Goal: Ask a question: Seek information or help from site administrators or community

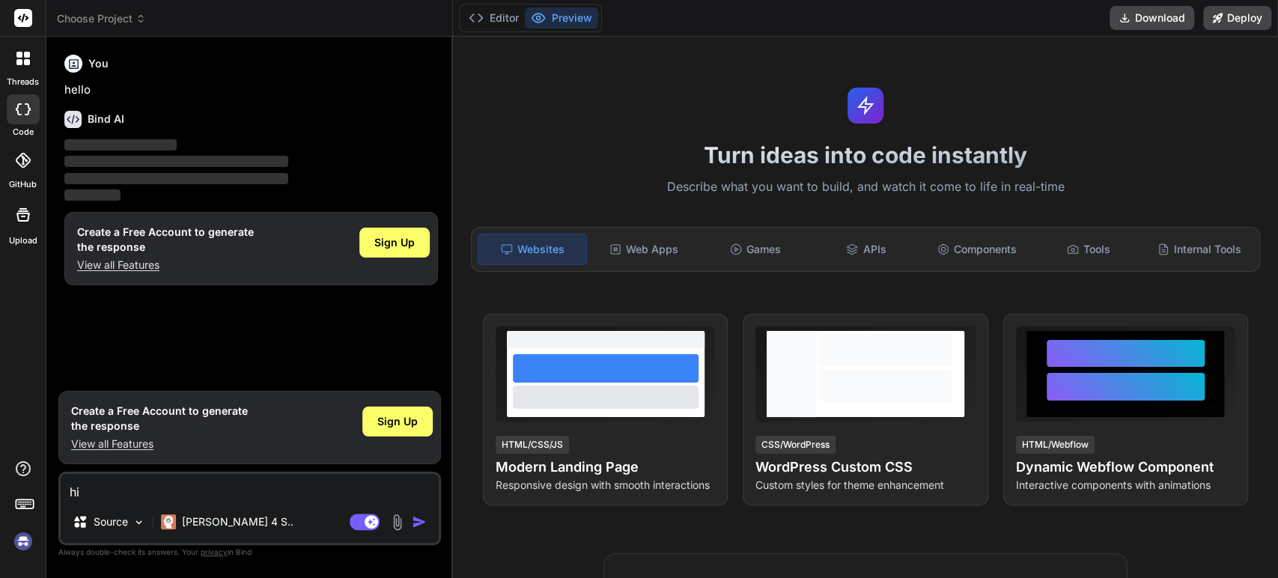
click at [360, 118] on div "Bind AI" at bounding box center [251, 119] width 374 height 17
click at [23, 538] on img at bounding box center [22, 541] width 25 height 25
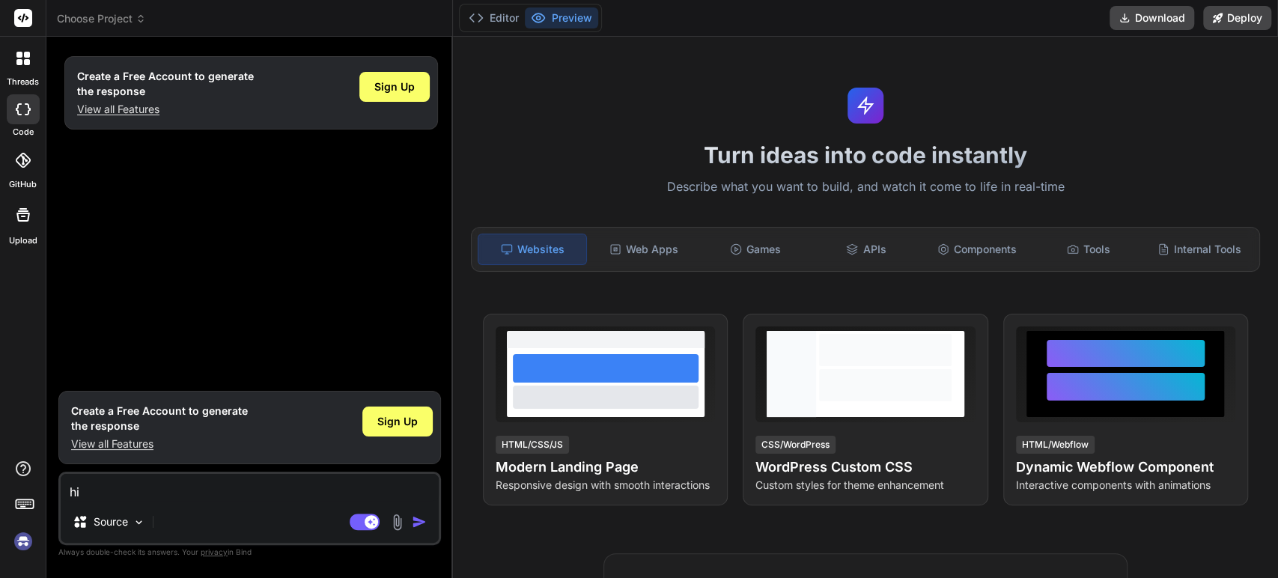
click at [18, 547] on img at bounding box center [22, 541] width 25 height 25
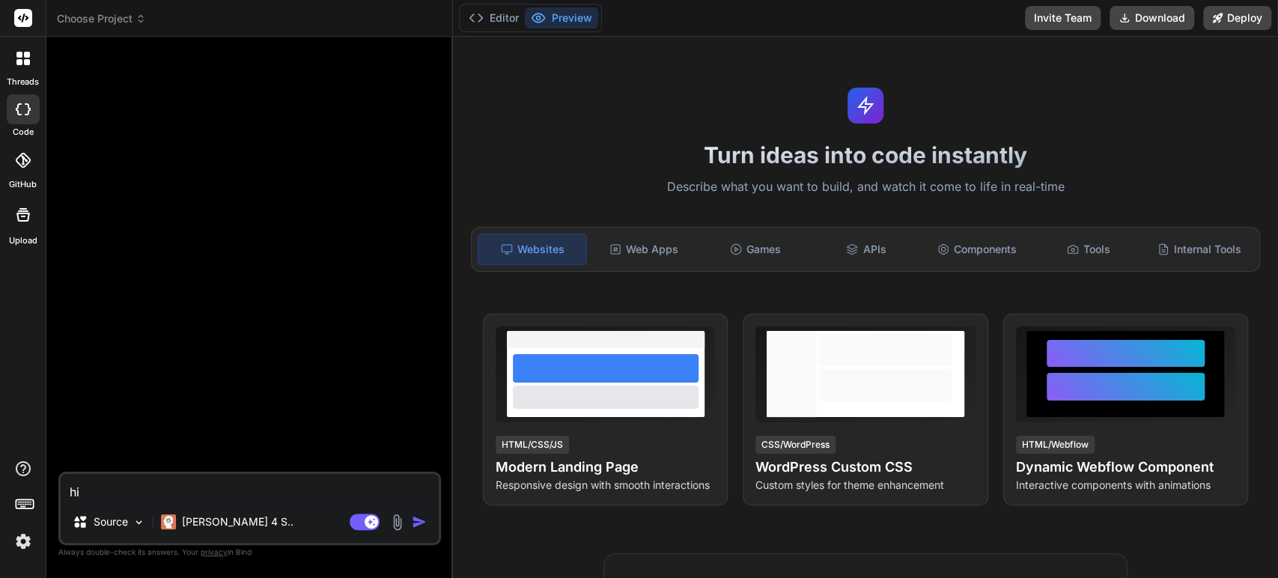
type textarea "x"
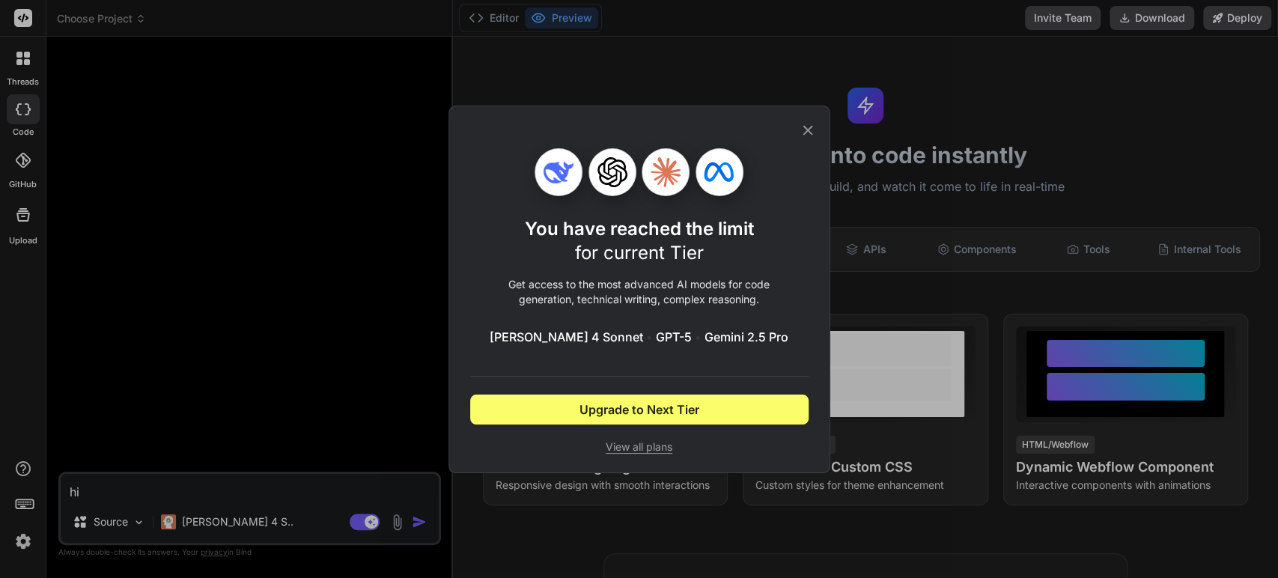
click at [810, 130] on icon at bounding box center [808, 130] width 16 height 16
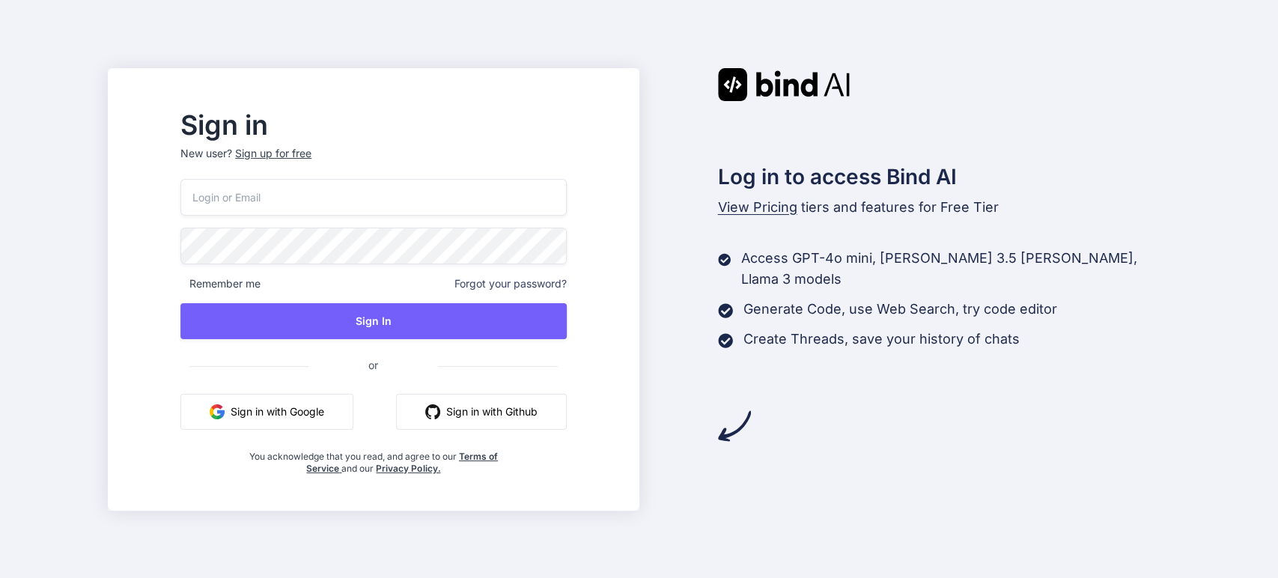
click at [354, 203] on input "email" at bounding box center [373, 197] width 386 height 37
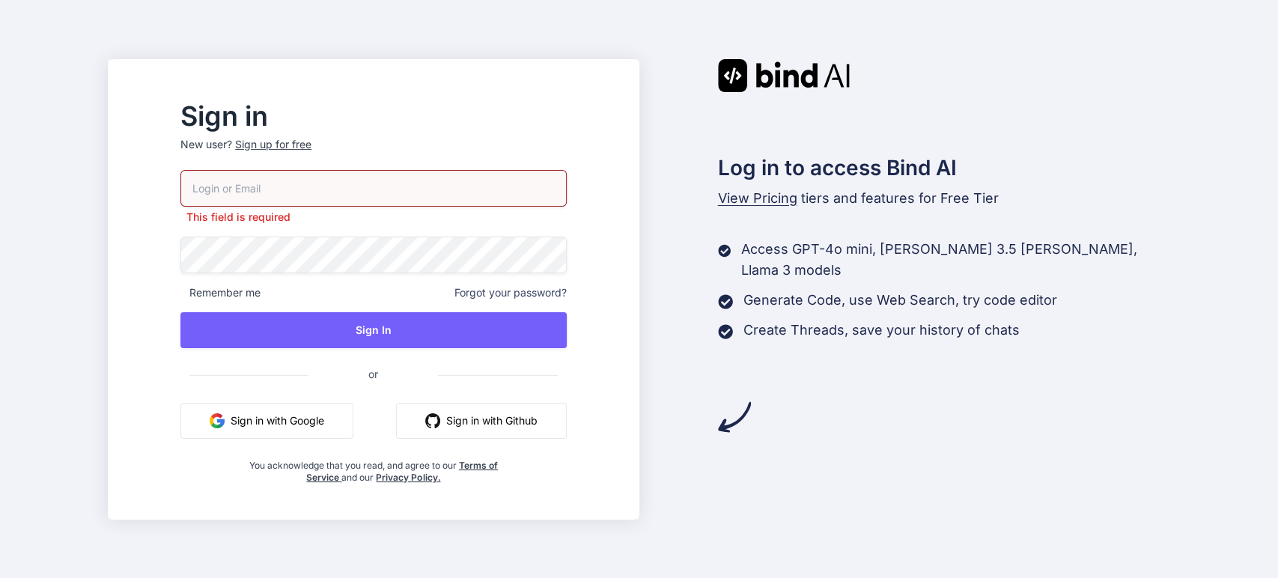
type input "[EMAIL_ADDRESS][DOMAIN_NAME]"
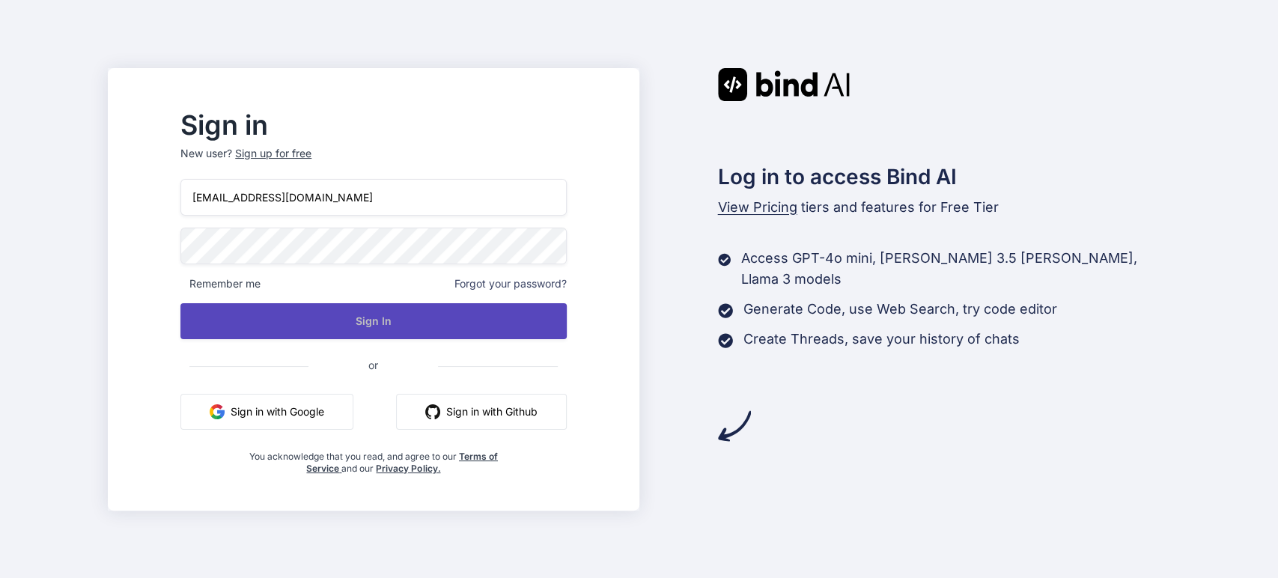
click at [435, 328] on button "Sign In" at bounding box center [373, 321] width 386 height 36
click at [427, 323] on button "Sign In" at bounding box center [373, 321] width 386 height 36
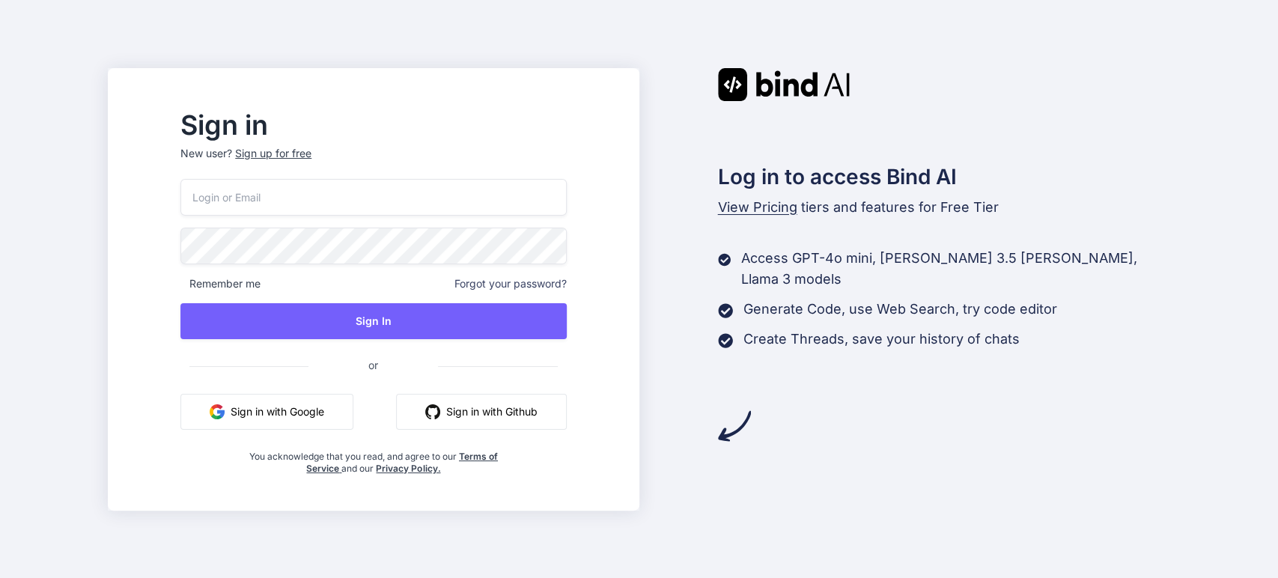
click at [371, 194] on input "email" at bounding box center [373, 197] width 386 height 37
type input "[EMAIL_ADDRESS][DOMAIN_NAME]"
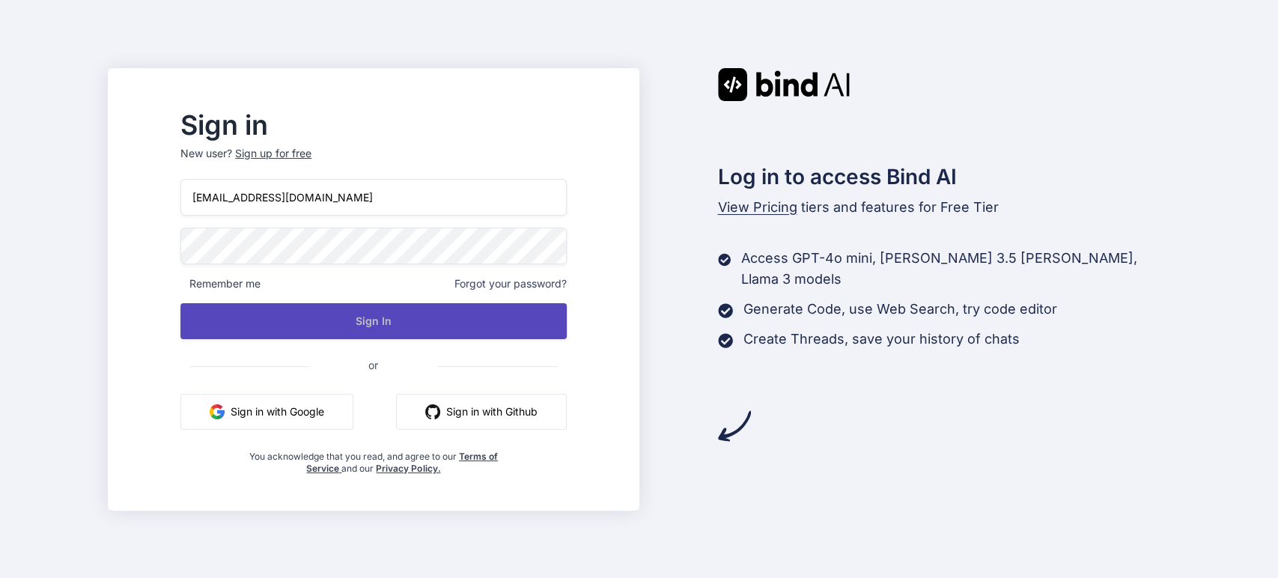
click at [416, 321] on button "Sign In" at bounding box center [373, 321] width 386 height 36
click at [401, 327] on button "Sign In" at bounding box center [373, 321] width 386 height 36
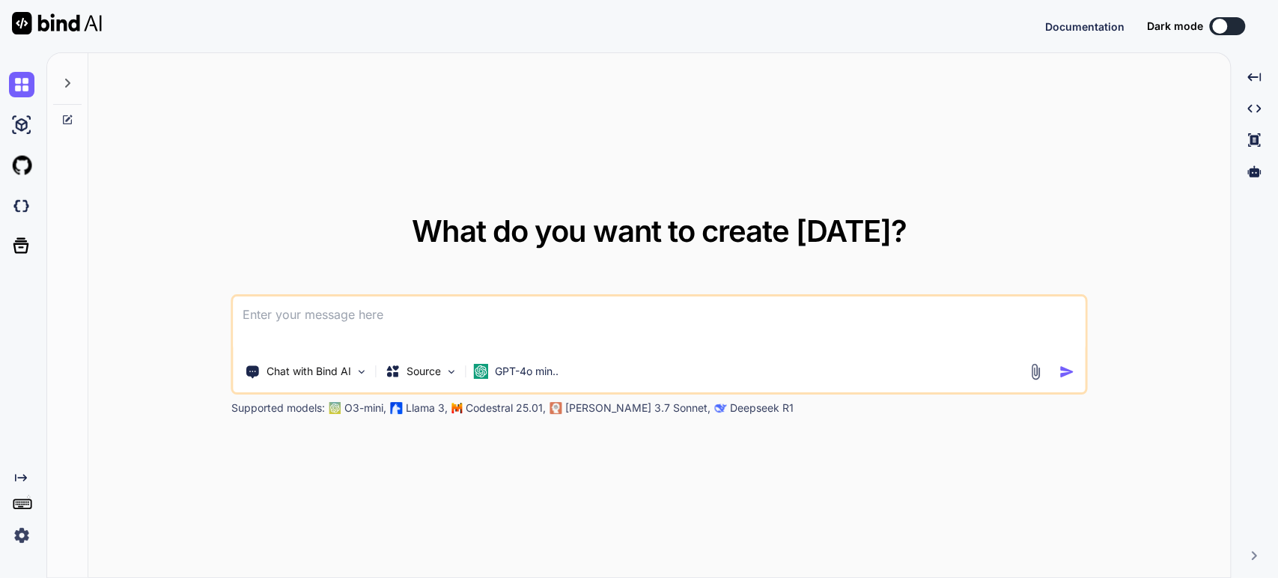
click at [70, 86] on icon at bounding box center [67, 83] width 12 height 12
type textarea "x"
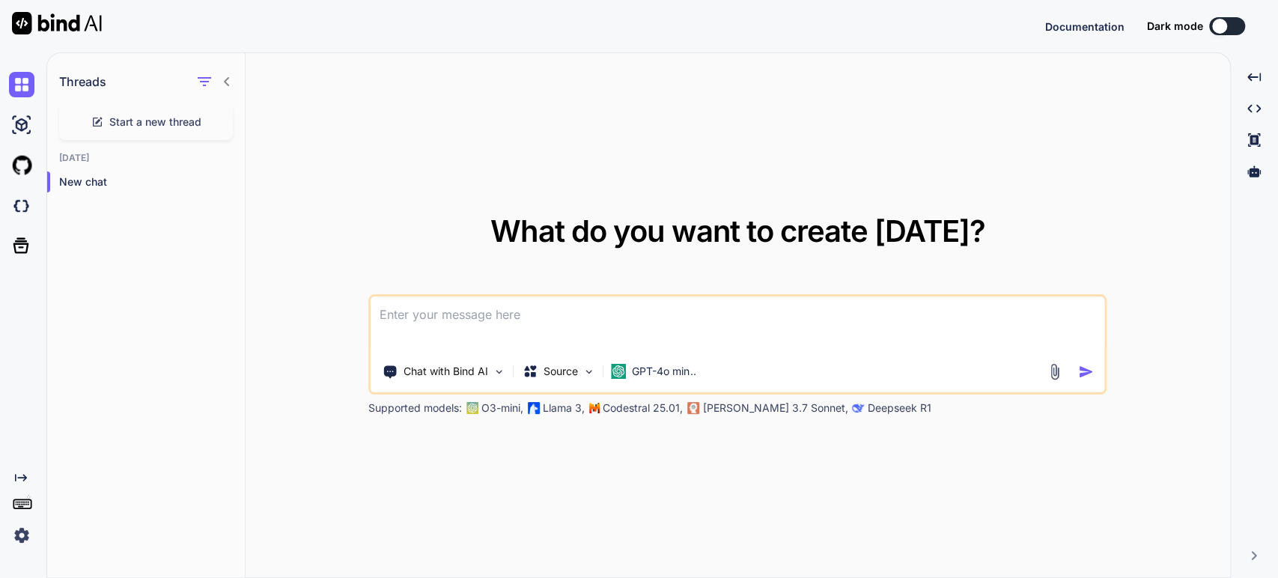
click at [531, 330] on textarea at bounding box center [738, 324] width 734 height 55
type textarea "c"
type textarea "x"
type textarea "ca"
type textarea "x"
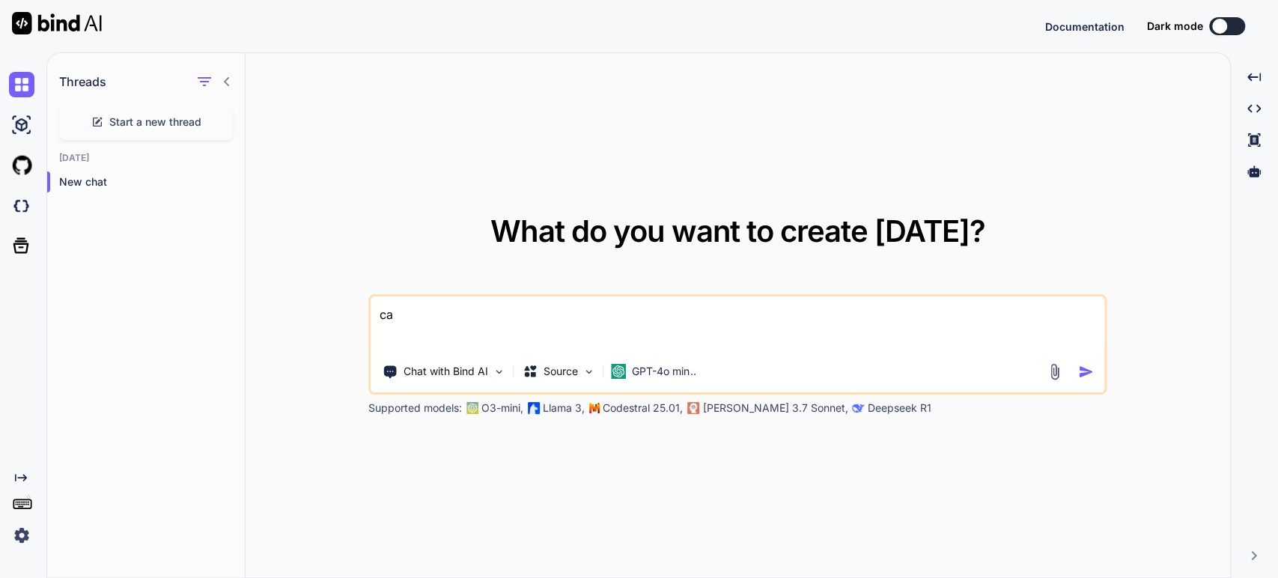
type textarea "can"
type textarea "x"
type textarea "can"
type textarea "x"
type textarea "can y"
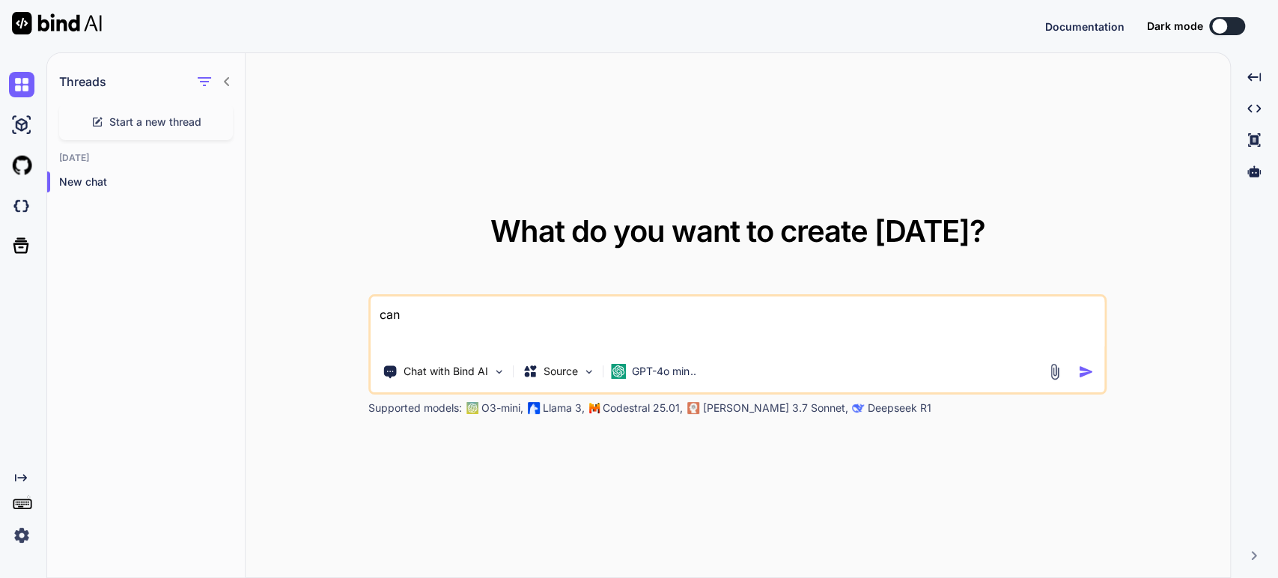
type textarea "x"
type textarea "can yo"
type textarea "x"
type textarea "can you"
type textarea "x"
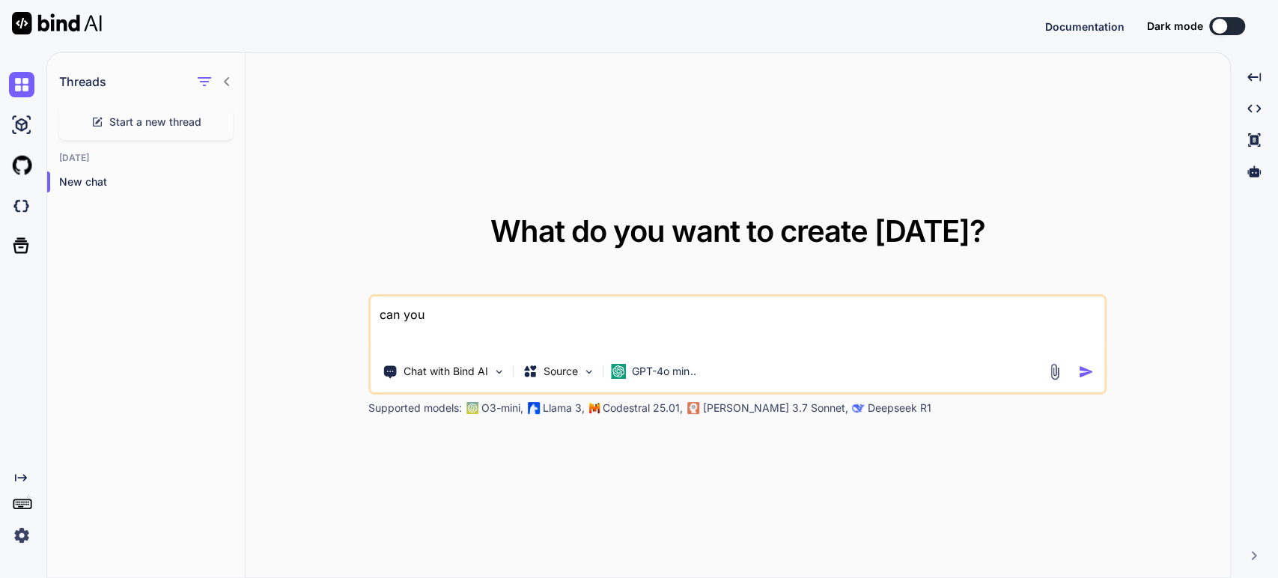
type textarea "can you"
type textarea "x"
type textarea "can you b"
type textarea "x"
type textarea "can you bu"
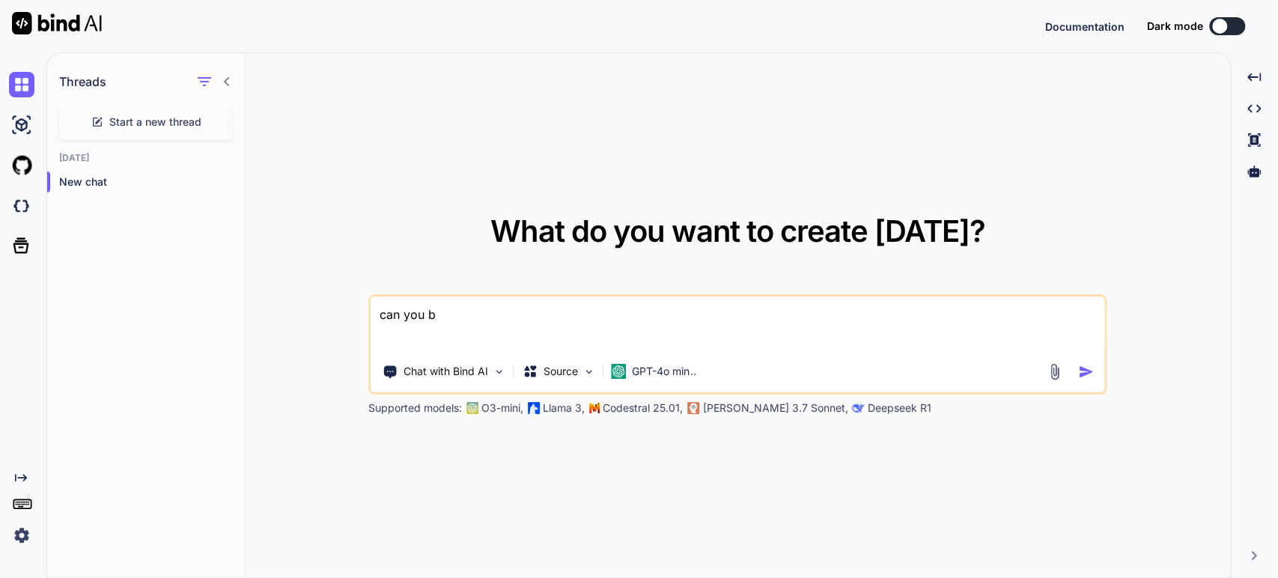
type textarea "x"
type textarea "can you bui"
type textarea "x"
type textarea "can you buil"
type textarea "x"
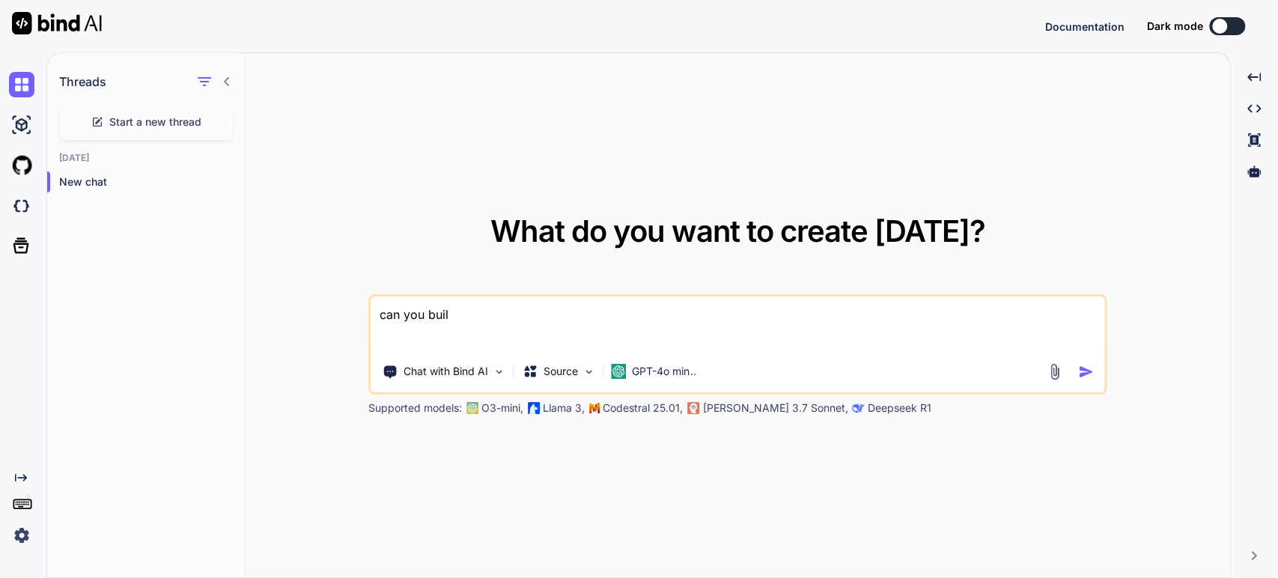
type textarea "can you build"
type textarea "x"
type textarea "can you build"
type textarea "x"
type textarea "can you build m"
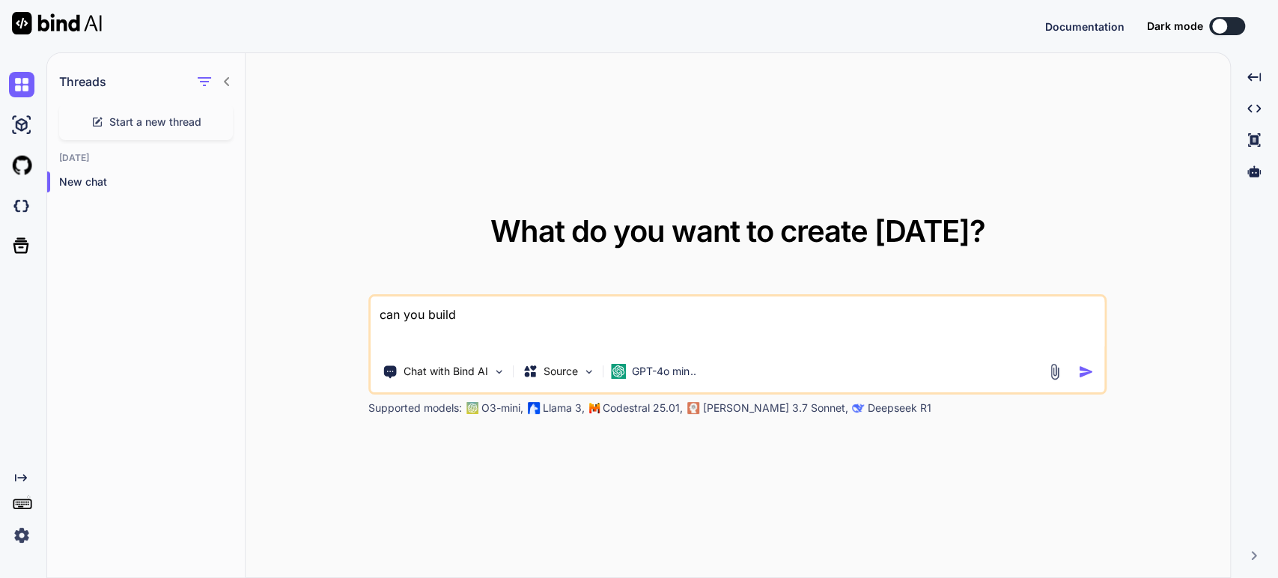
type textarea "x"
type textarea "can you build me"
type textarea "x"
type textarea "can you build me"
type textarea "x"
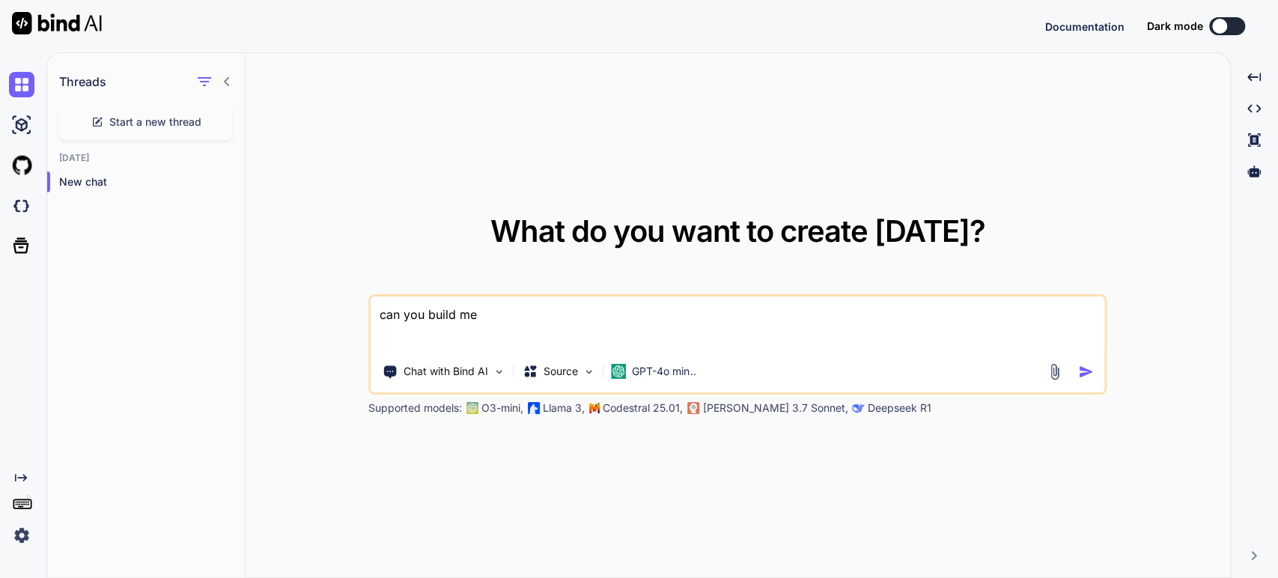
type textarea "can you build me r"
type textarea "x"
type textarea "can you build me rs"
type textarea "x"
type textarea "can you build me rsm"
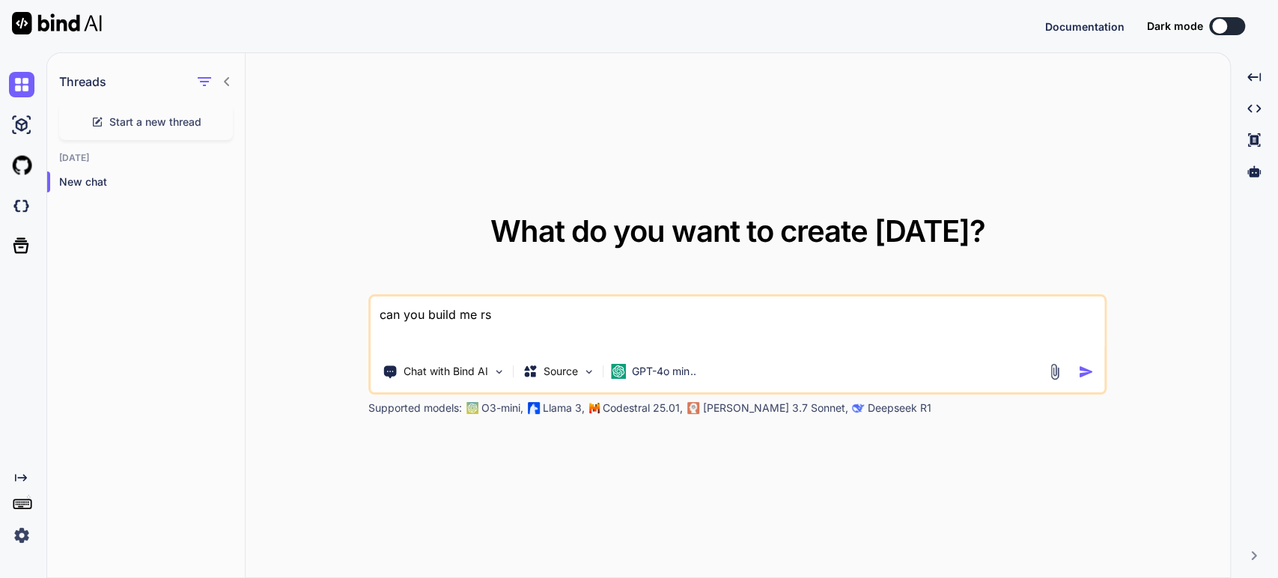
type textarea "x"
type textarea "can you build me rsme"
type textarea "x"
type textarea "can you build me rsmem"
type textarea "x"
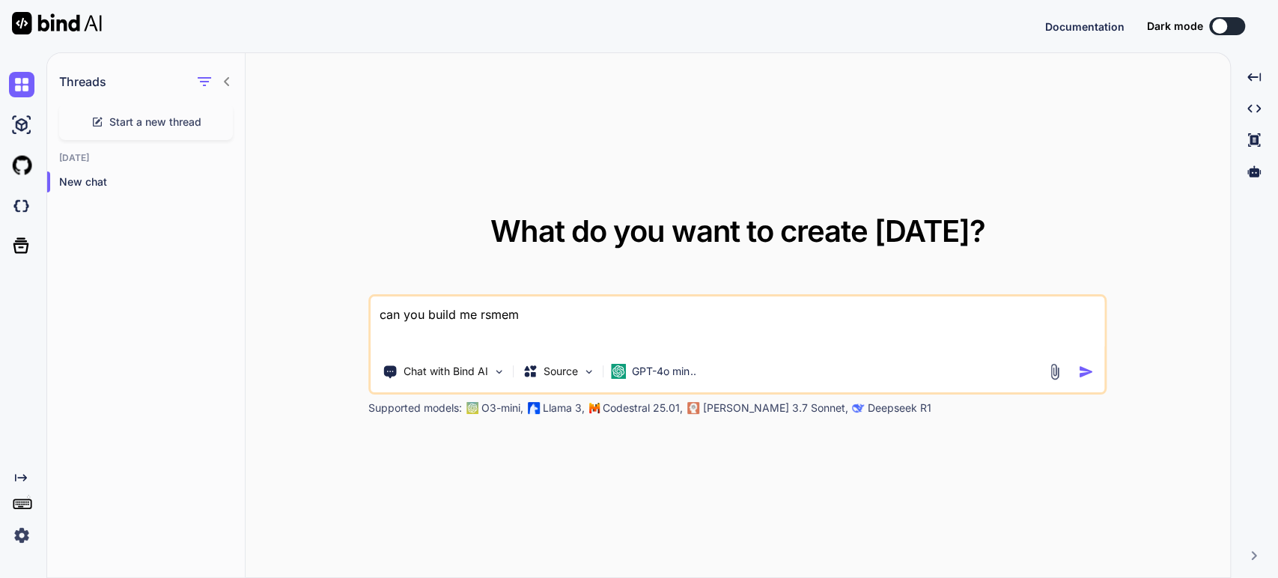
type textarea "can you build me rsmemb"
type textarea "x"
type textarea "can you build me rsmembe"
type textarea "x"
type textarea "can you build me rsmember"
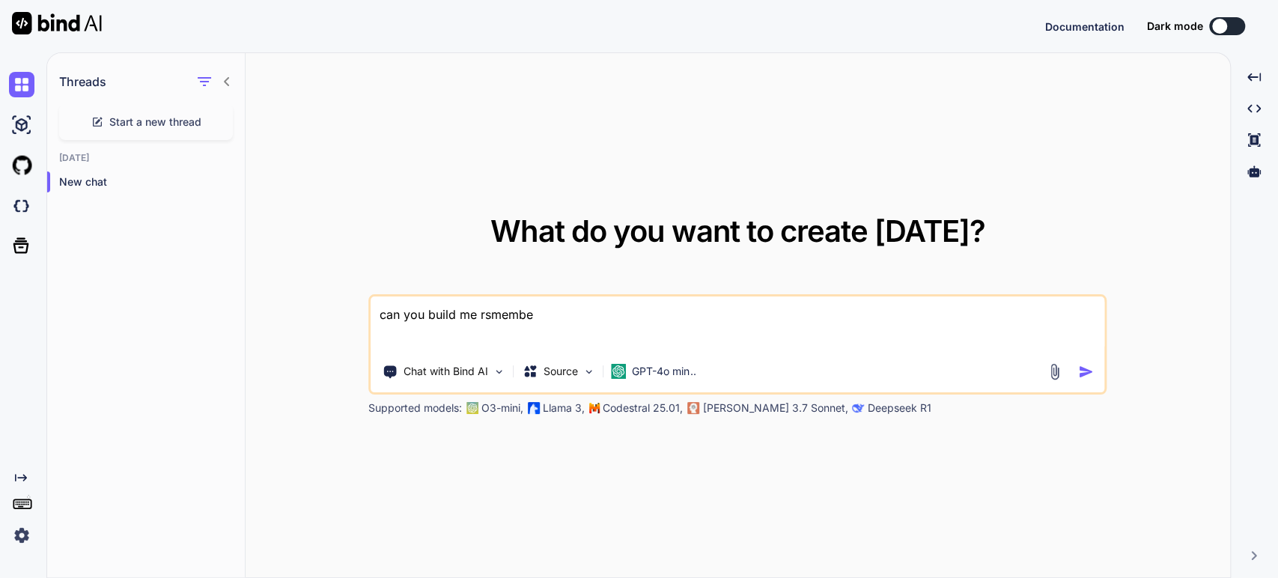
type textarea "x"
type textarea "can you build me rsmembers"
type textarea "x"
type textarea "can you build me rsmembersh"
type textarea "x"
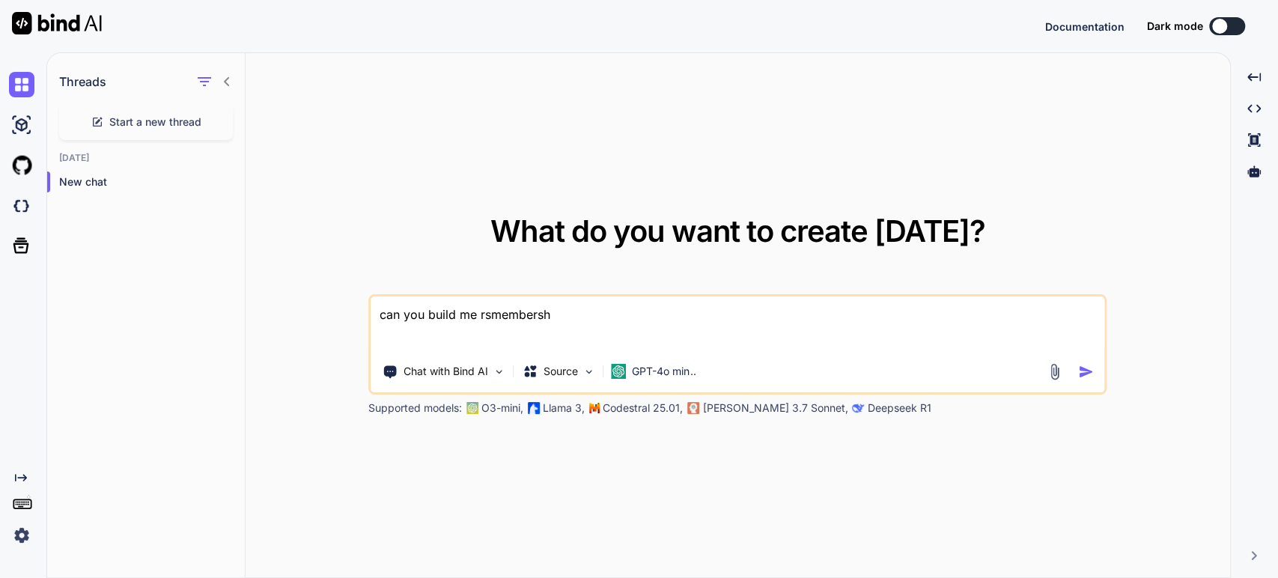
type textarea "can you build me rsmembershi"
type textarea "x"
type textarea "can you build me rsmembership"
type textarea "x"
type textarea "can you build me rsmembership"
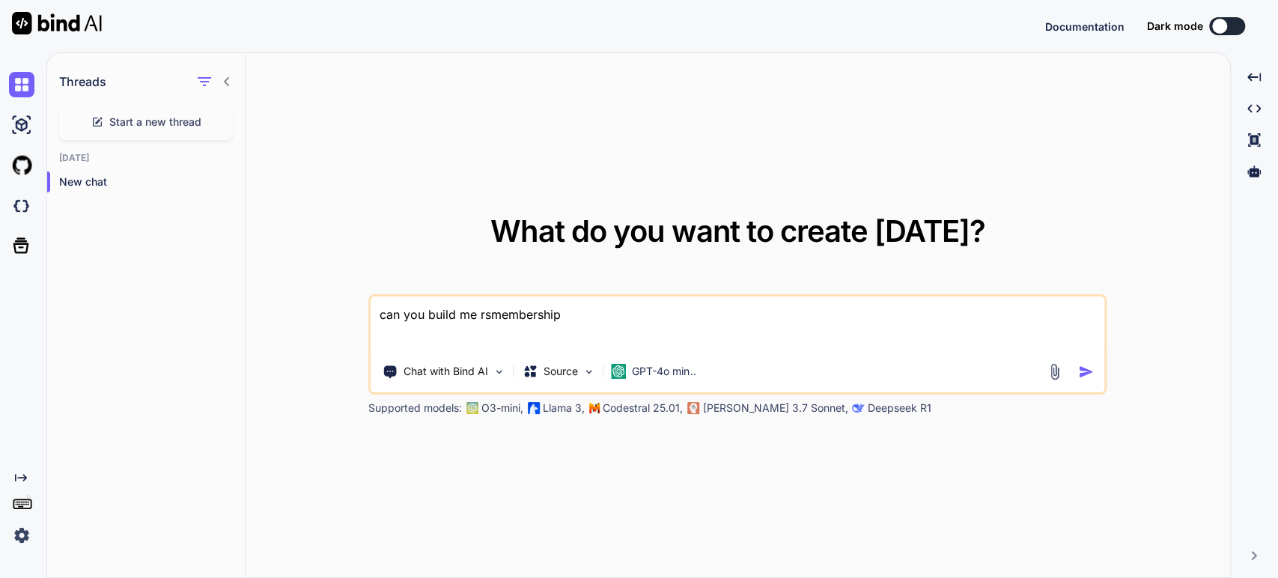
type textarea "x"
type textarea "can you build me rsmembership p"
type textarea "x"
type textarea "can you build me rsmembership pl"
type textarea "x"
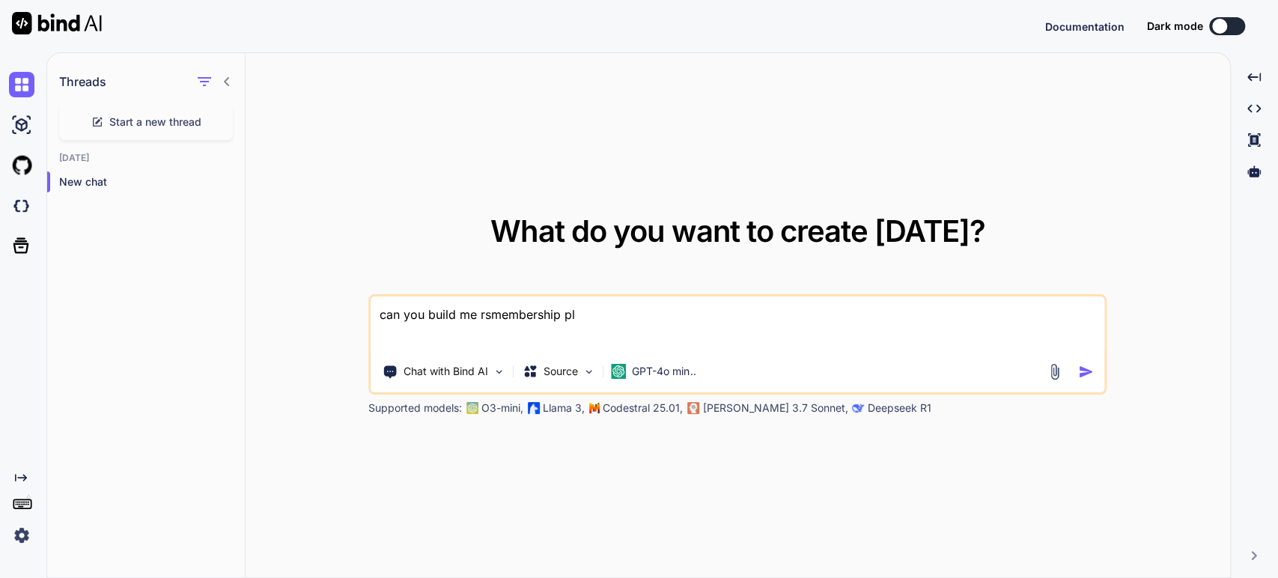
type textarea "can you build me rsmembership plu"
type textarea "x"
type textarea "can you build me rsmembership plug"
type textarea "x"
type textarea "can you build me rsmembership plugi"
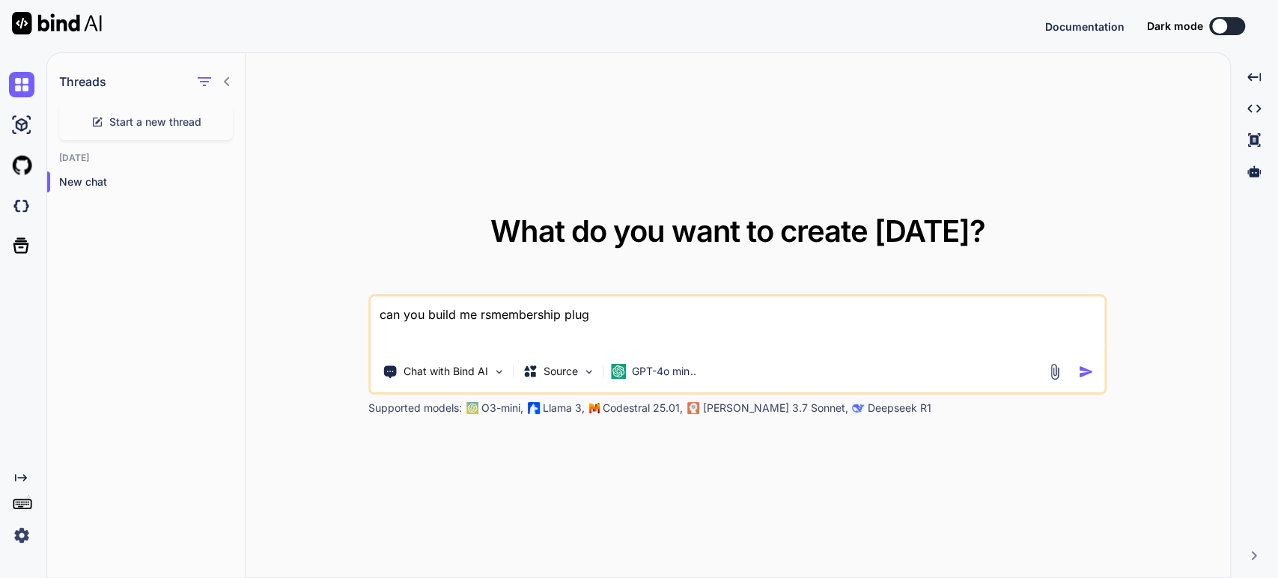
type textarea "x"
type textarea "can you build me rsmembership plugin"
type textarea "x"
type textarea "can you build me rsmembership plugin"
type textarea "x"
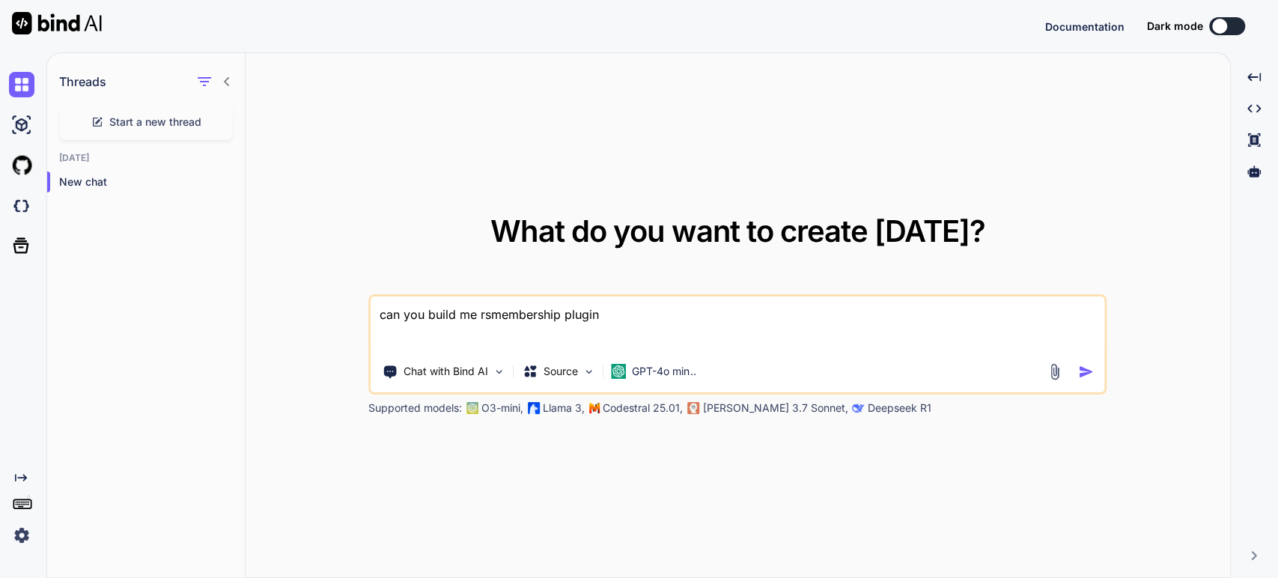
type textarea "can you build me rsmembership plugin f"
type textarea "x"
type textarea "can you build me rsmembership plugin fo"
type textarea "x"
type textarea "can you build me rsmembership plugin for"
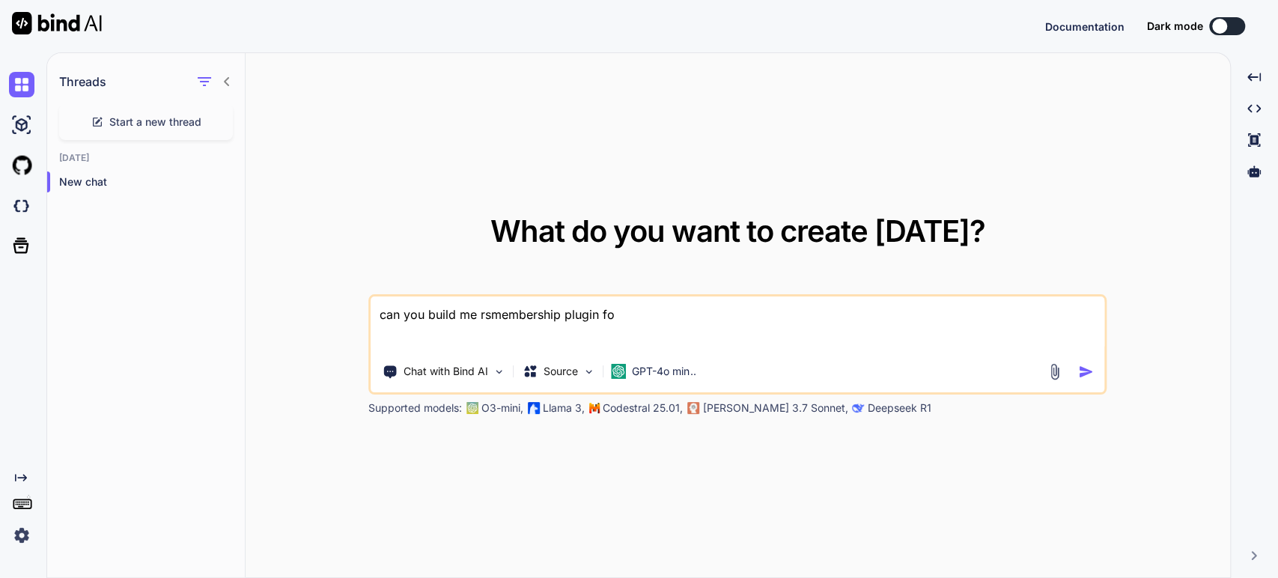
type textarea "x"
type textarea "can you build me rsmembership plugin for"
type textarea "x"
type textarea "can you build me rsmembership plugin for p"
type textarea "x"
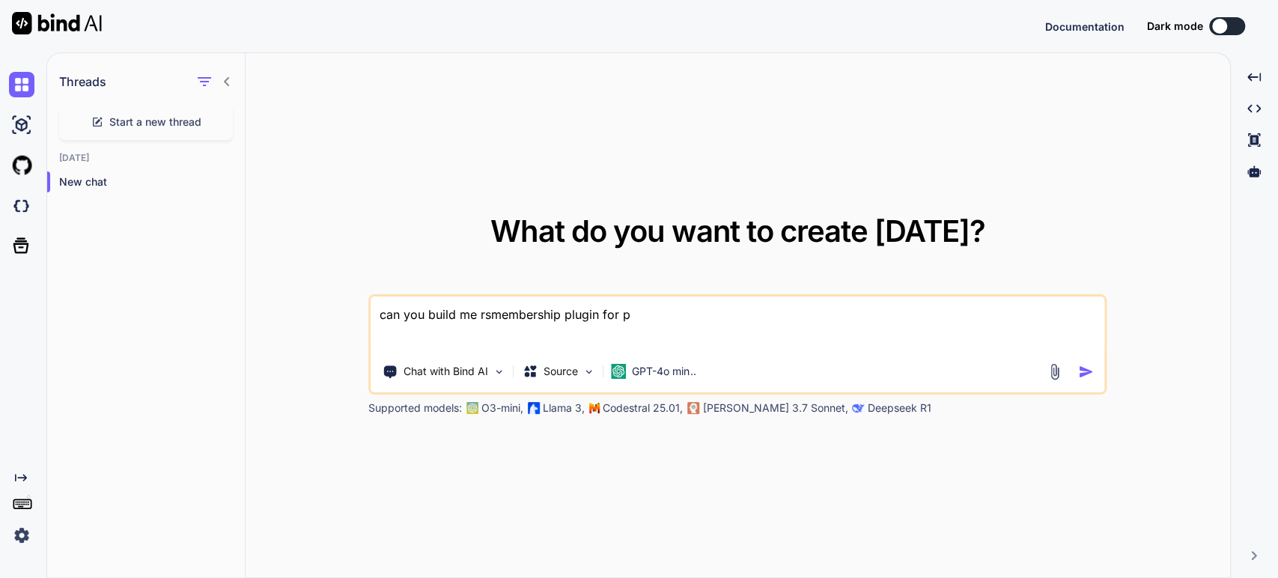
type textarea "can you build me rsmembership plugin for pa"
type textarea "x"
type textarea "can you build me rsmembership plugin for pay"
type textarea "x"
type textarea "can you build me rsmembership plugin for paym"
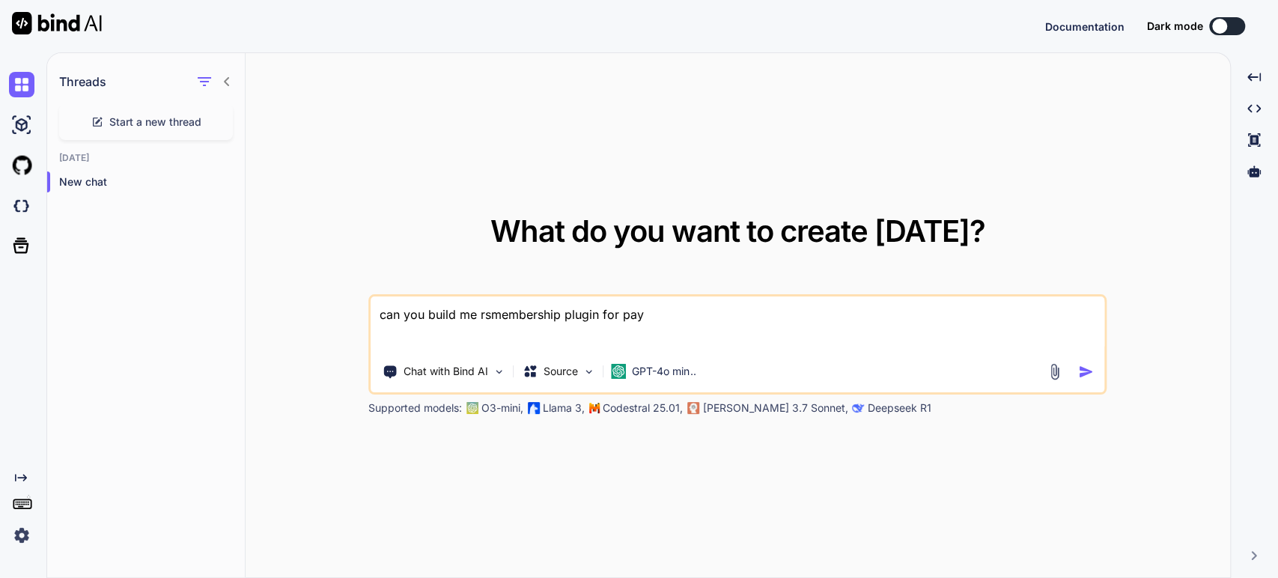
type textarea "x"
type textarea "can you build me rsmembership plugin for payme"
type textarea "x"
type textarea "can you build me rsmembership plugin for paymen"
type textarea "x"
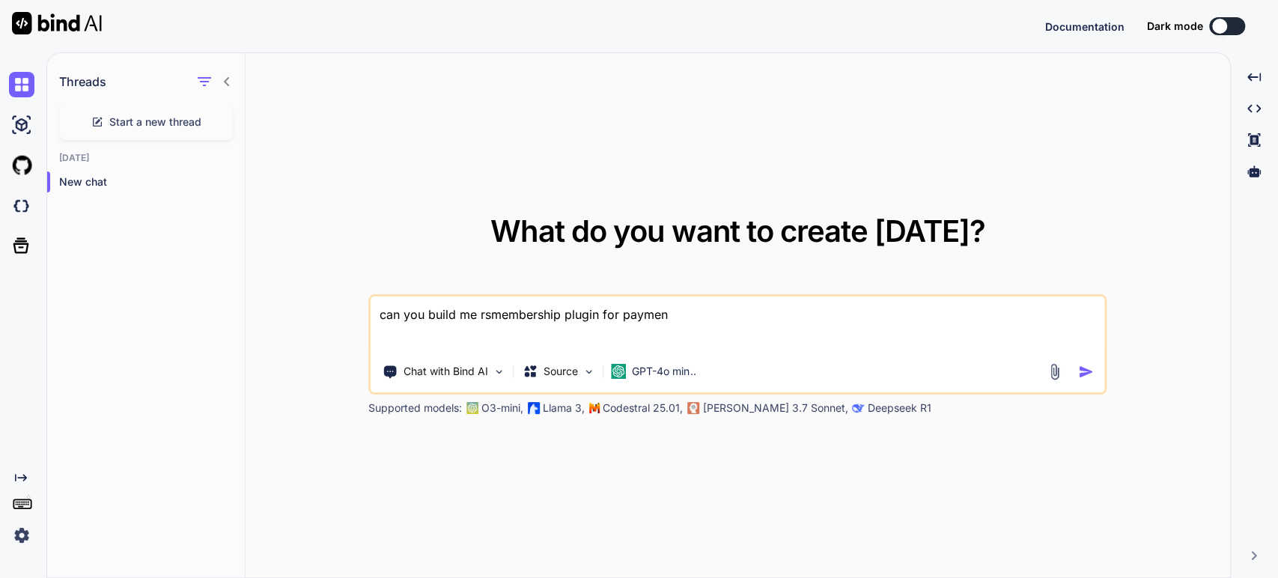
type textarea "can you build me rsmembership plugin for payment"
type textarea "x"
type textarea "can you build me rsmembership plugin for payment?"
type textarea "x"
type textarea "can you build me rsmembership plugin for payment?"
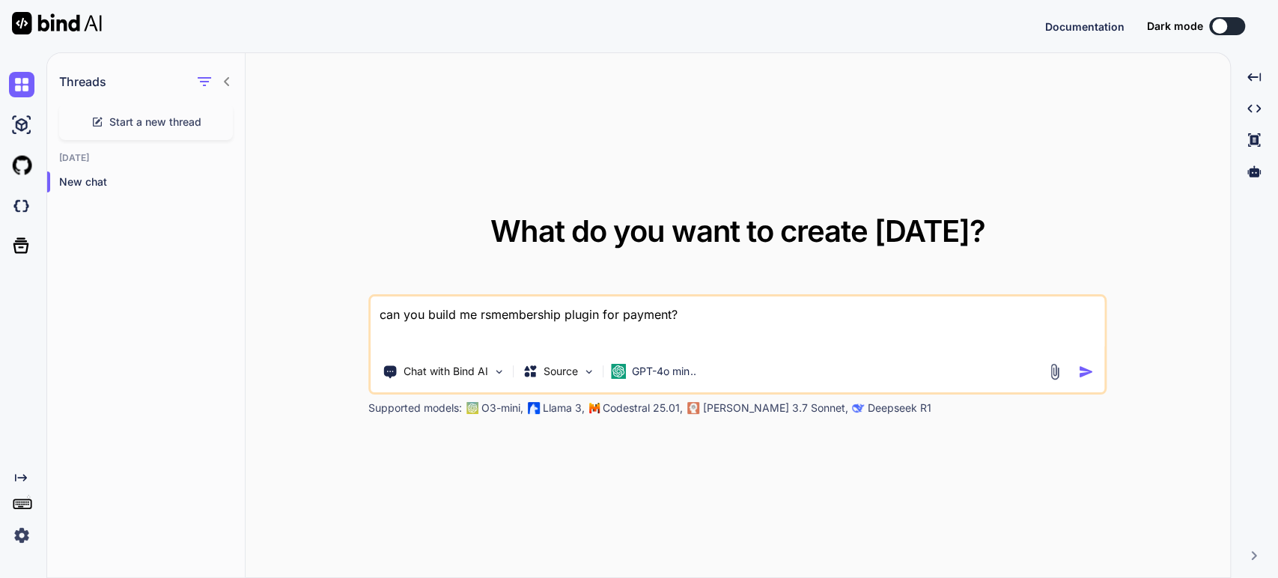
type textarea "x"
type textarea "can you build me rsmembership plugin for payment? i"
type textarea "x"
type textarea "can you build me rsmembership plugin for payment? is"
type textarea "x"
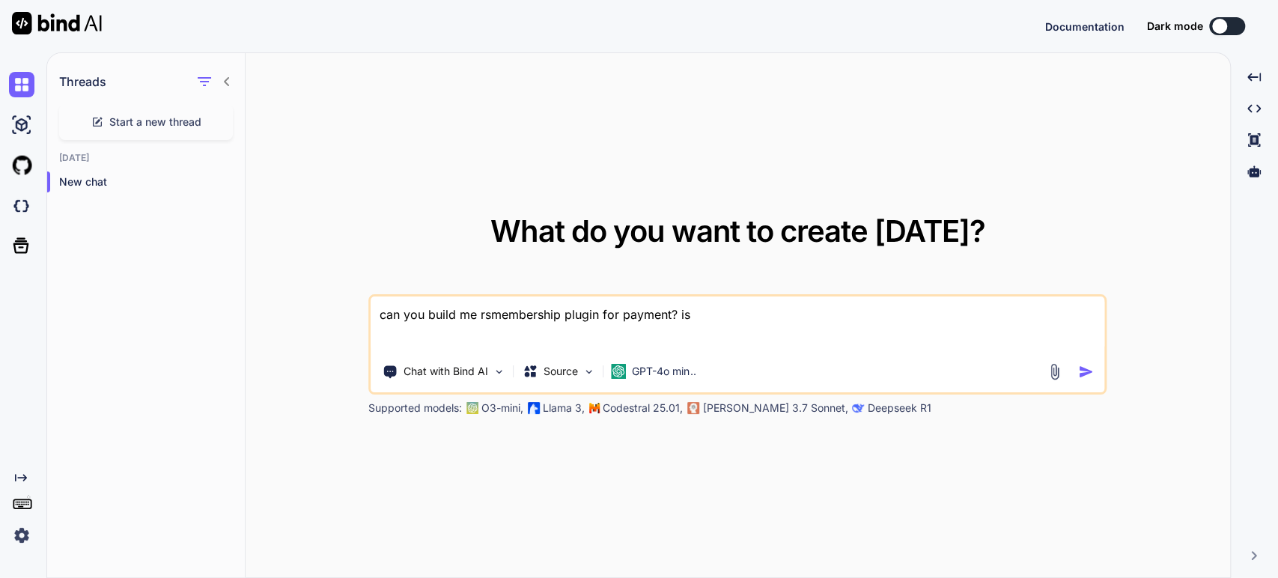
type textarea "can you build me rsmembership plugin for payment? i"
type textarea "x"
type textarea "can you build me rsmembership plugin for payment? if"
type textarea "x"
type textarea "can you build me rsmembership plugin for payment? if"
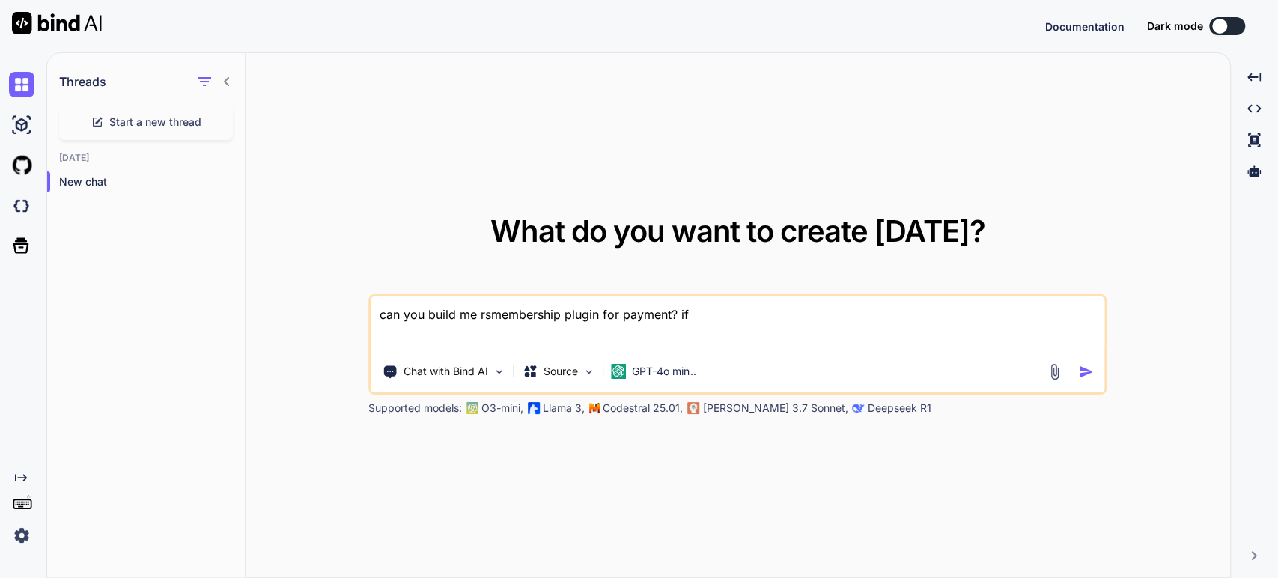
type textarea "x"
type textarea "can you build me rsmembership plugin for payment? if y"
type textarea "x"
type textarea "can you build me rsmembership plugin for payment? if ye"
type textarea "x"
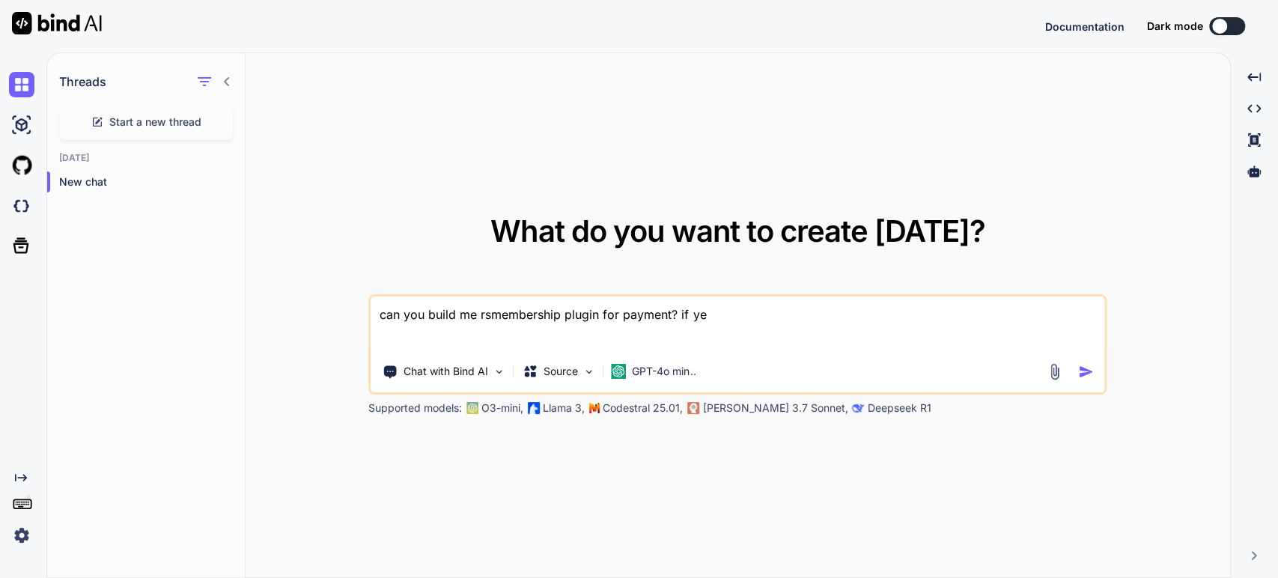
type textarea "can you build me rsmembership plugin for payment? if yes"
type textarea "x"
type textarea "can you build me rsmembership plugin for payment? if yes"
type textarea "x"
type textarea "can you build me rsmembership plugin for payment? if yes i"
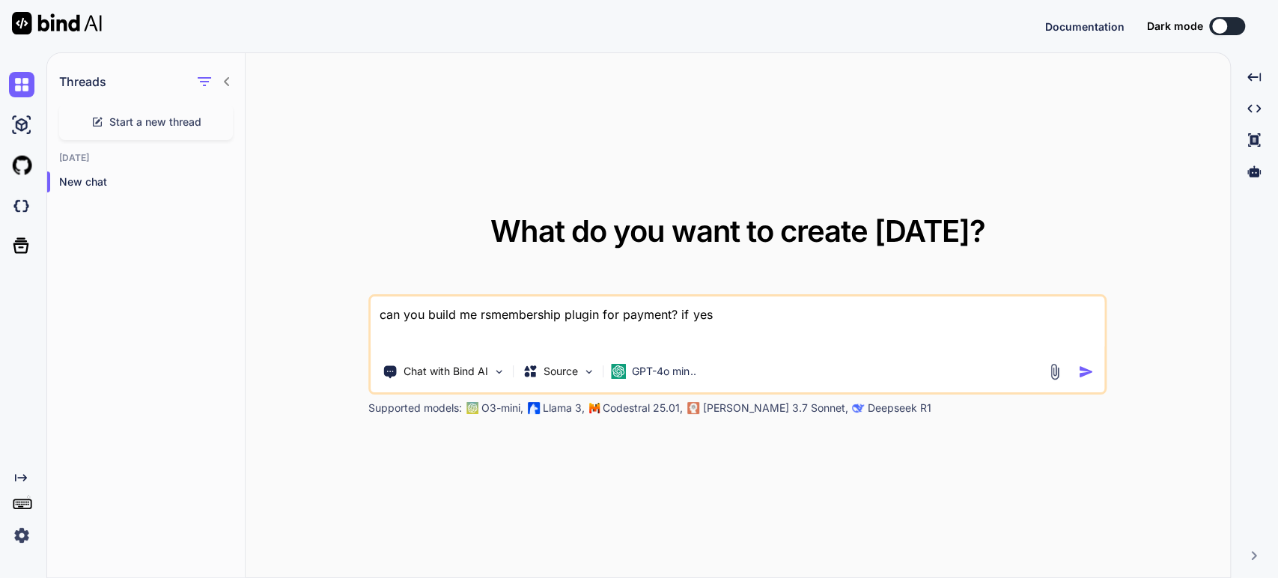
type textarea "x"
type textarea "can you build me rsmembership plugin for payment? if yes i"
type textarea "x"
type textarea "can you build me rsmembership plugin for payment? if yes i w"
type textarea "x"
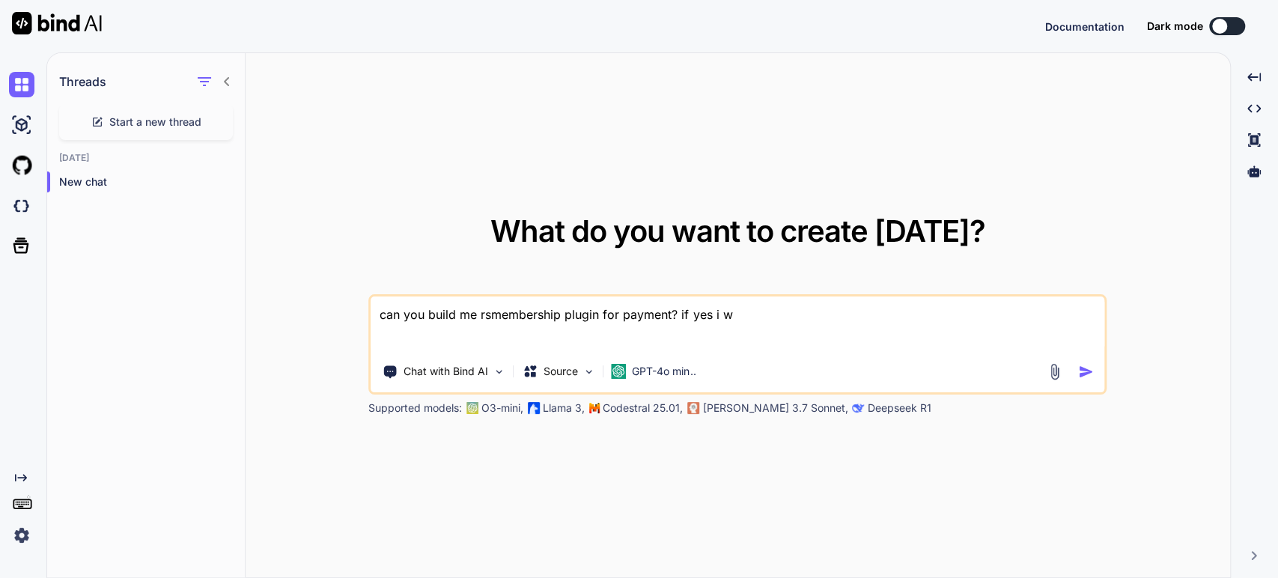
type textarea "can you build me rsmembership plugin for payment? if yes i wi"
type textarea "x"
type textarea "can you build me rsmembership plugin for payment? if yes i wil"
type textarea "x"
type textarea "can you build me rsmembership plugin for payment? if yes i will"
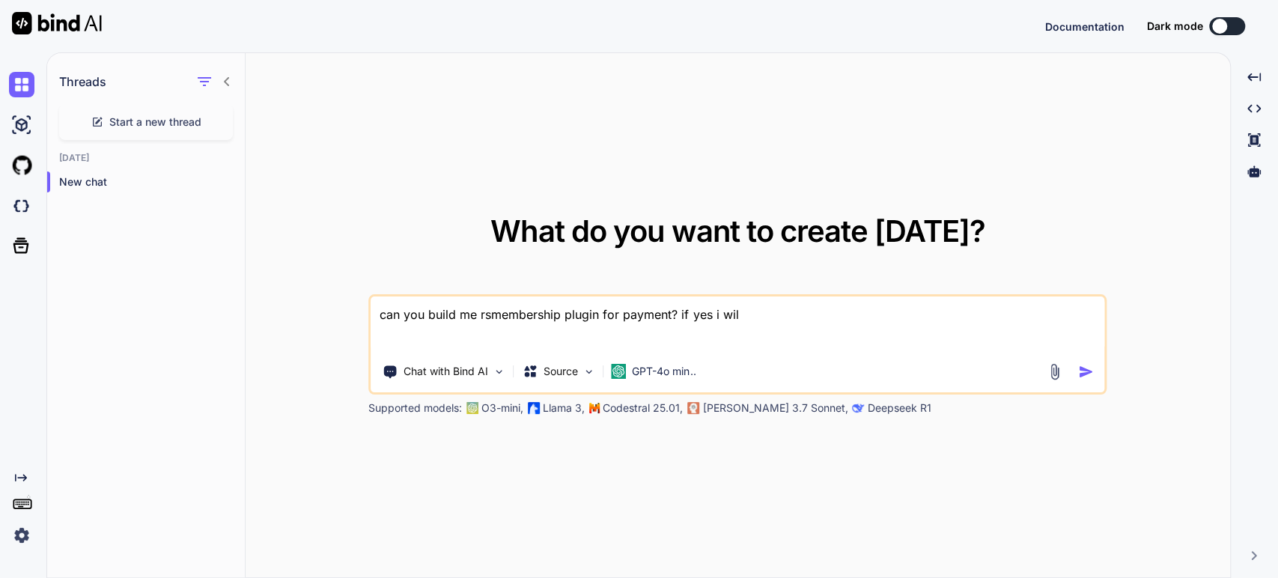
type textarea "x"
type textarea "can you build me rsmembership plugin for payment? if yes i will"
type textarea "x"
type textarea "can you build me rsmembership plugin for payment? if yes i will g"
type textarea "x"
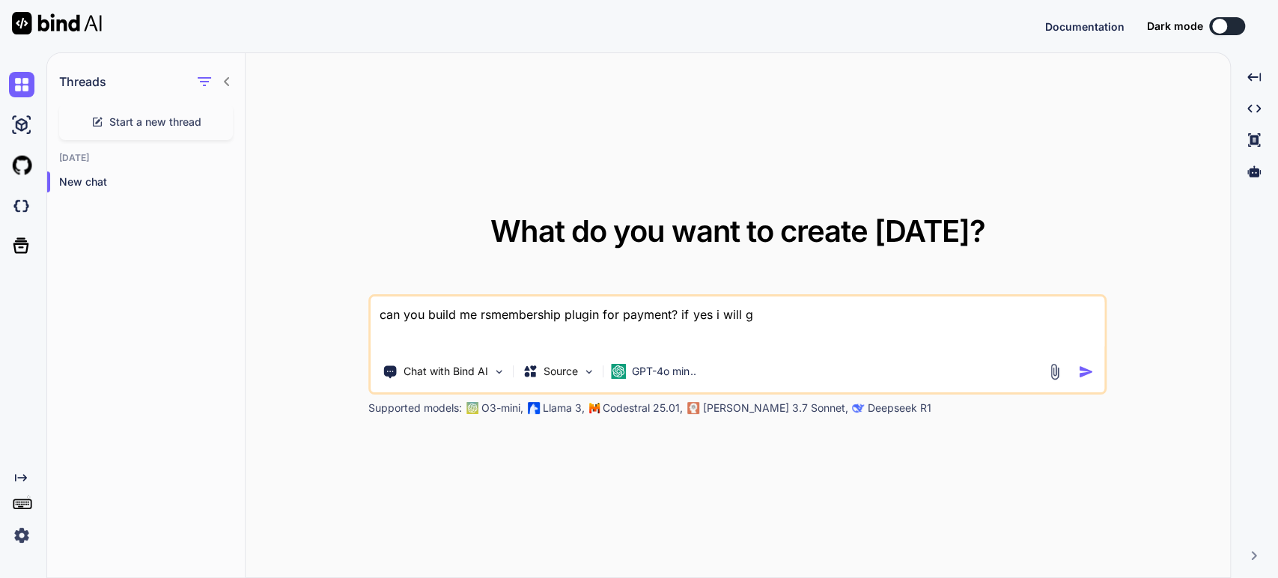
type textarea "can you build me rsmembership plugin for payment? if yes i will gi"
type textarea "x"
type textarea "can you build me rsmembership plugin for payment? if yes i will giv"
type textarea "x"
type textarea "can you build me rsmembership plugin for payment? if yes i will give"
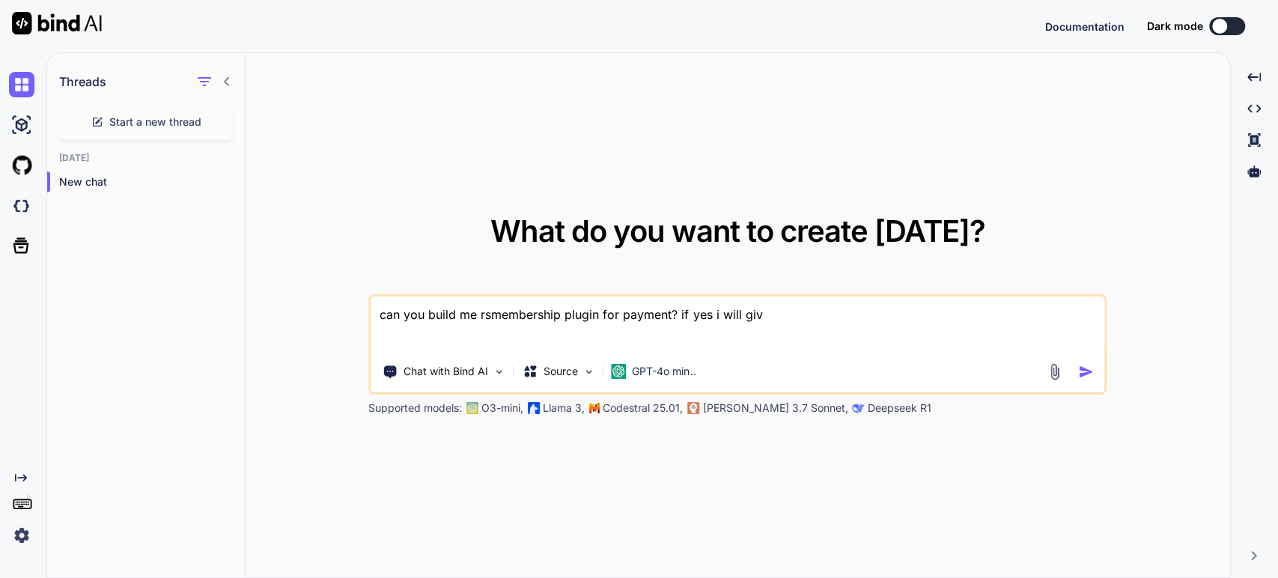
type textarea "x"
type textarea "can you build me rsmembership plugin for payment? if yes i will give"
type textarea "x"
type textarea "can you build me rsmembership plugin for payment? if yes i will give y"
type textarea "x"
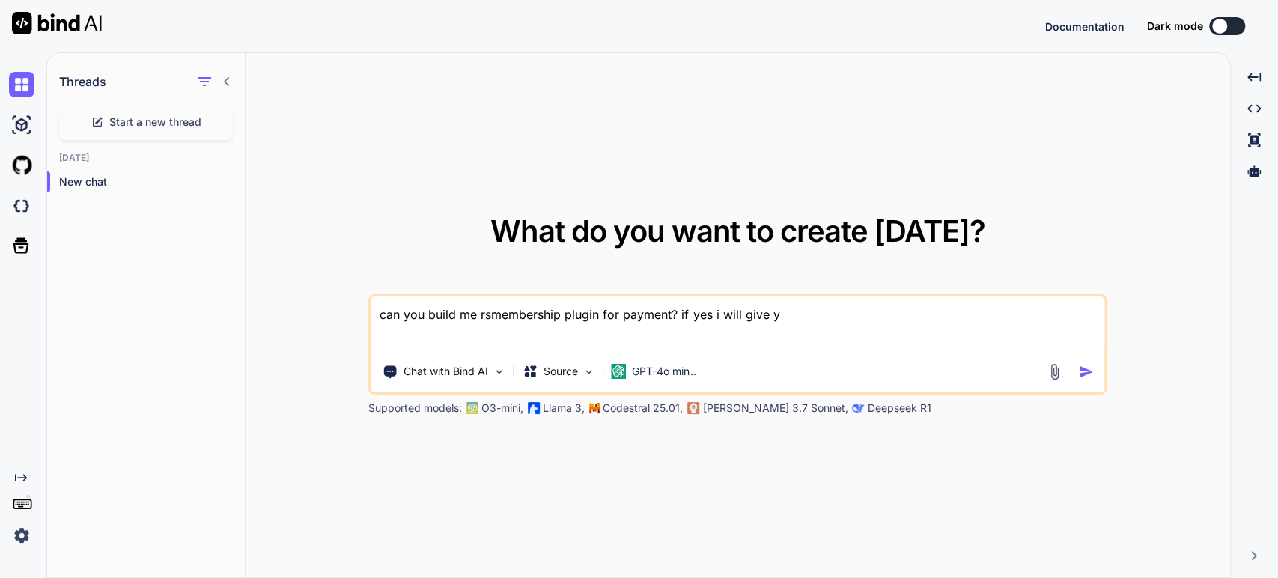
type textarea "can you build me rsmembership plugin for payment? if yes i will give yo"
type textarea "x"
type textarea "can you build me rsmembership plugin for payment? if yes i will give you"
type textarea "x"
type textarea "can you build me rsmembership plugin for payment? if yes i will give you"
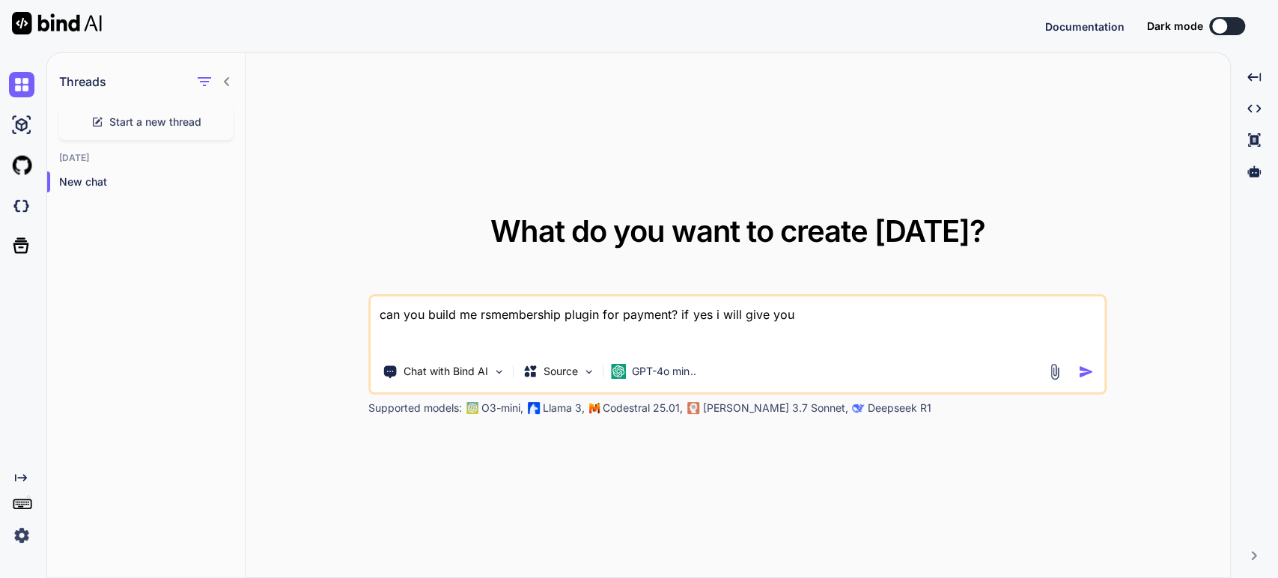
type textarea "x"
type textarea "can you build me rsmembership plugin for payment? if yes i will give you t"
type textarea "x"
type textarea "can you build me rsmembership plugin for payment? if yes i will give you te"
type textarea "x"
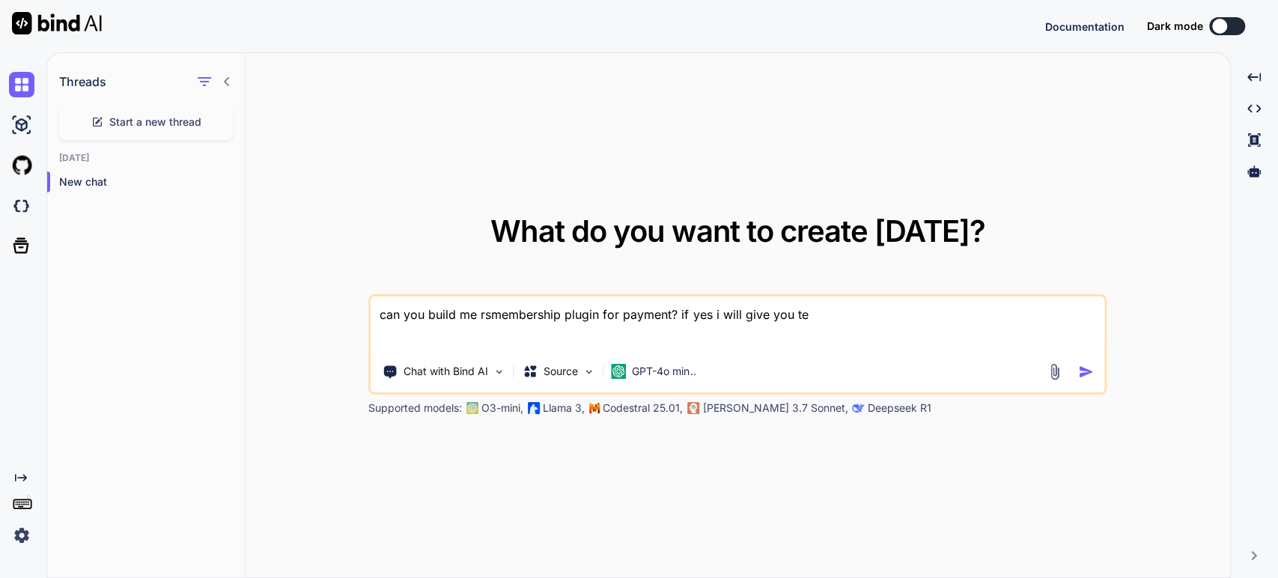
type textarea "can you build me rsmembership plugin for payment? if yes i will give you t"
type textarea "x"
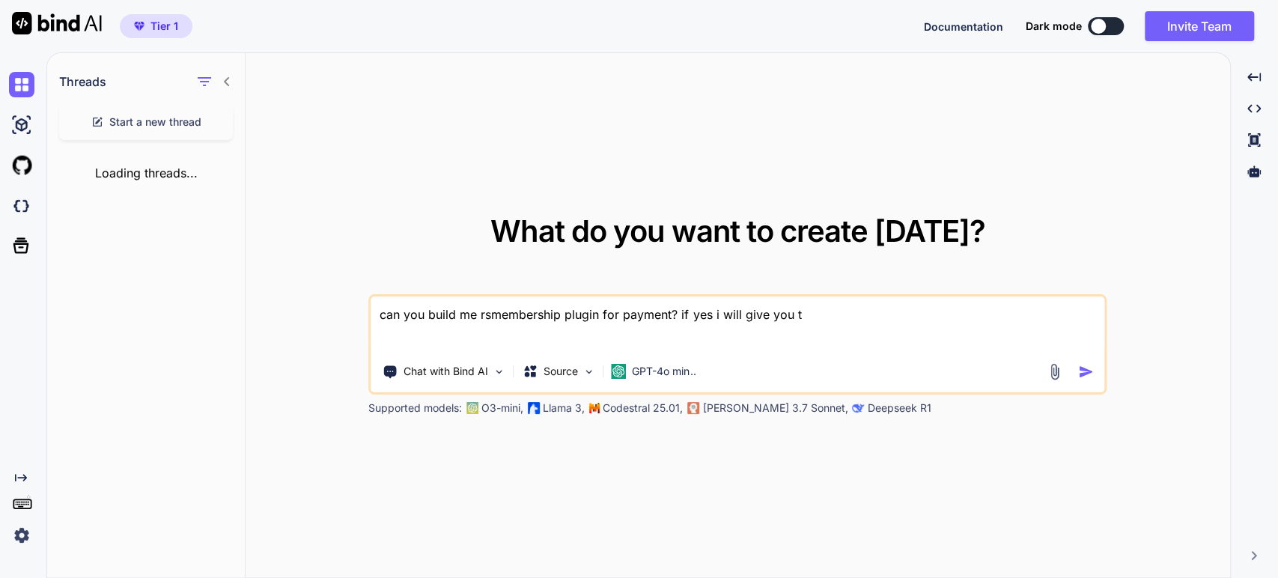
type textarea "can you build me rsmembership plugin for payment? if yes i will give you th"
type textarea "x"
type textarea "can you build me rsmembership plugin for payment? if yes i will give you the"
type textarea "x"
type textarea "can you build me rsmembership plugin for payment? if yes i will give you the"
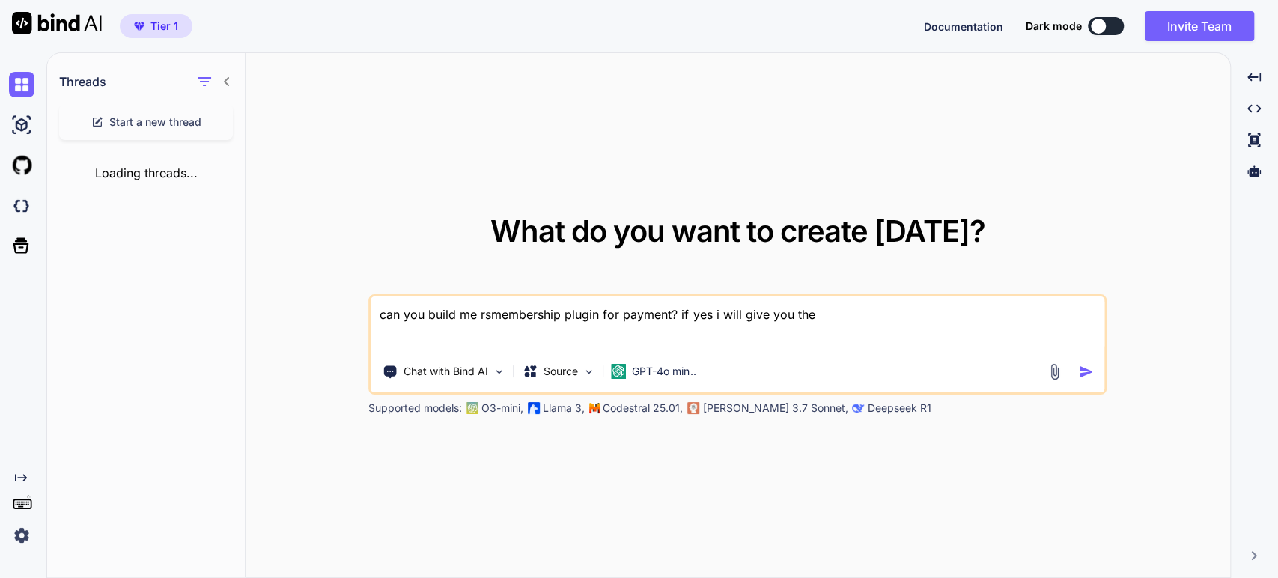
type textarea "x"
type textarea "can you build me rsmembership plugin for payment? if yes i will give you the d"
type textarea "x"
type textarea "can you build me rsmembership plugin for payment? if yes i will give you the de"
type textarea "x"
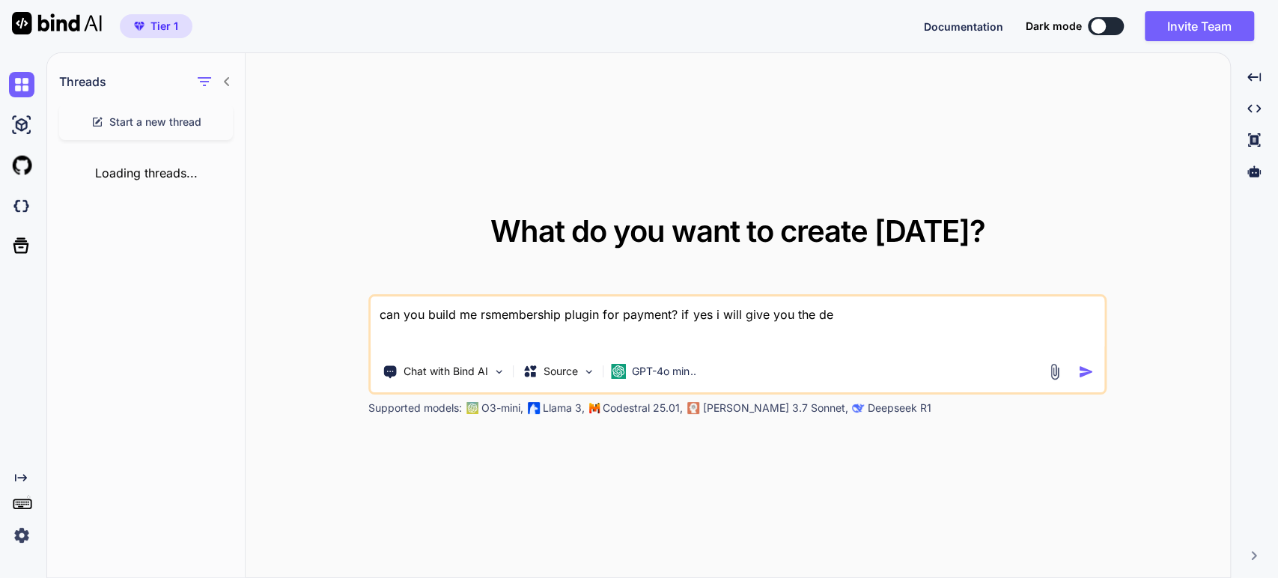
type textarea "can you build me rsmembership plugin for payment? if yes i will give you the det"
type textarea "x"
type textarea "can you build me rsmembership plugin for payment? if yes i will give you the de…"
type textarea "x"
type textarea "can you build me rsmembership plugin for payment? if yes i will give you the de…"
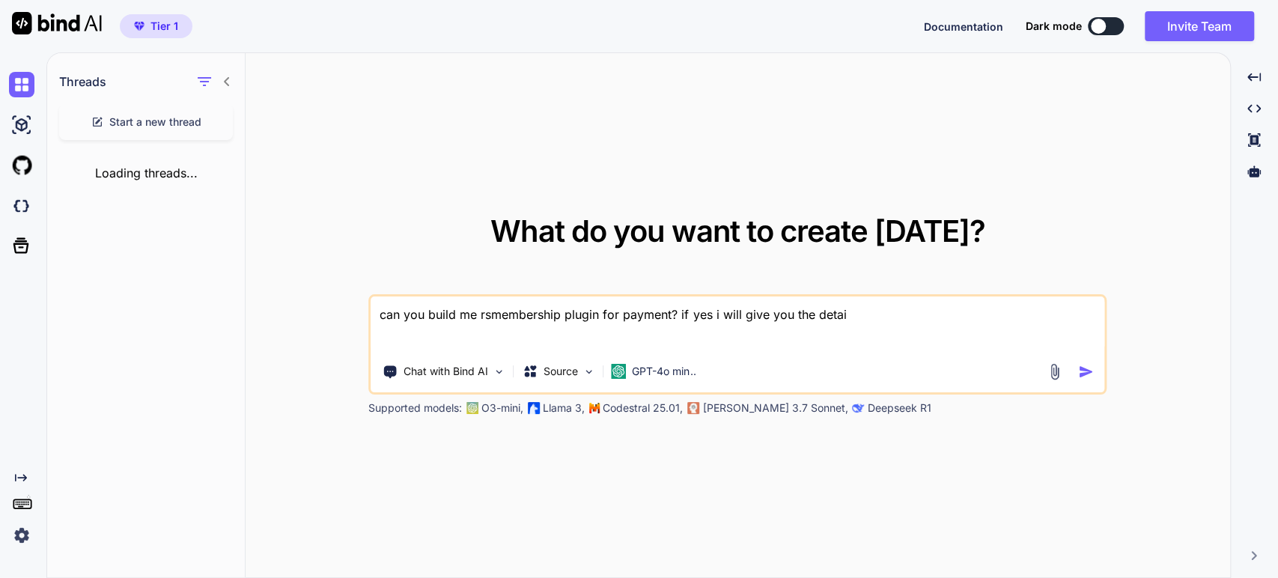
type textarea "x"
type textarea "can you build me rsmembership plugin for payment? if yes i will give you the de…"
type textarea "x"
type textarea "can you build me rsmembership plugin for payment? if yes i will give you the de…"
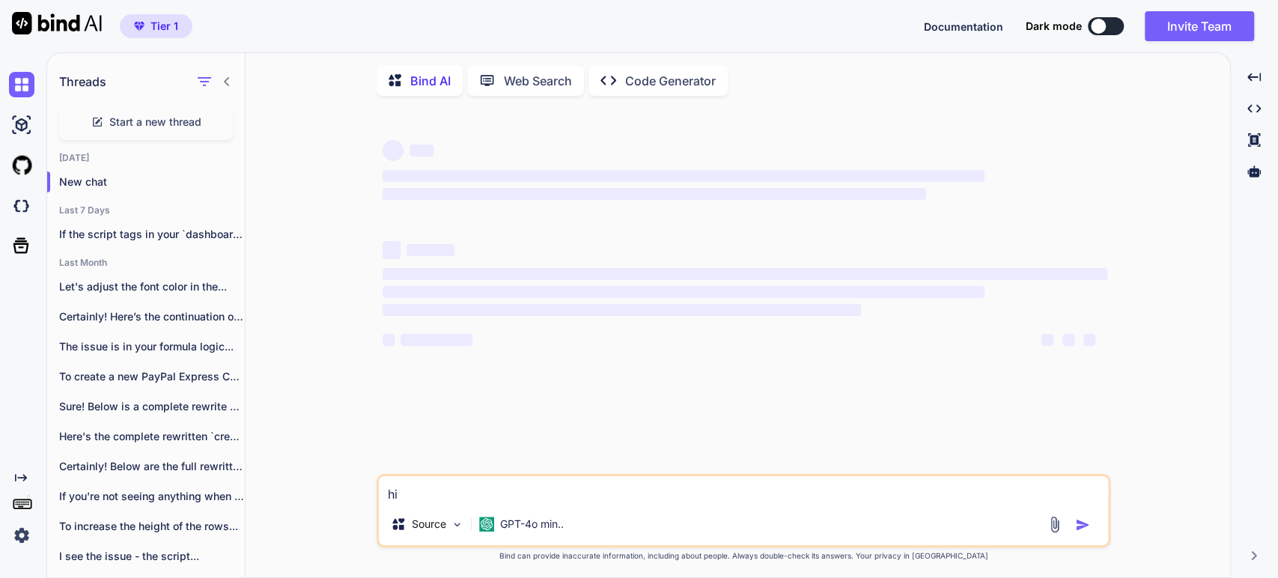
type textarea "x"
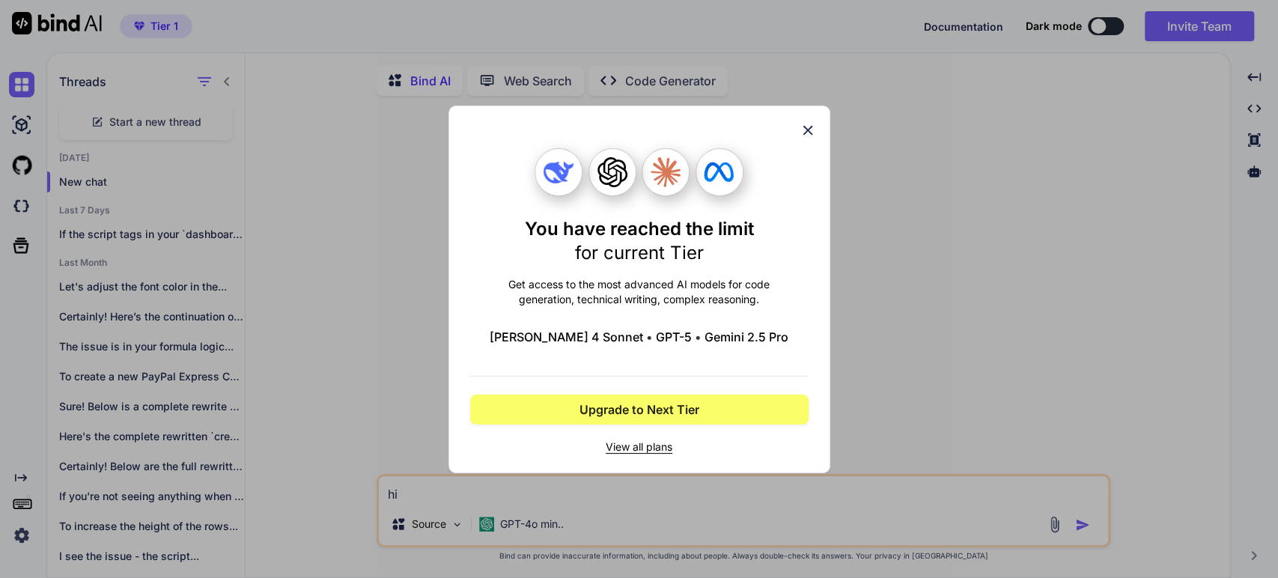
click at [815, 133] on icon at bounding box center [808, 130] width 16 height 16
